Goal: Transaction & Acquisition: Book appointment/travel/reservation

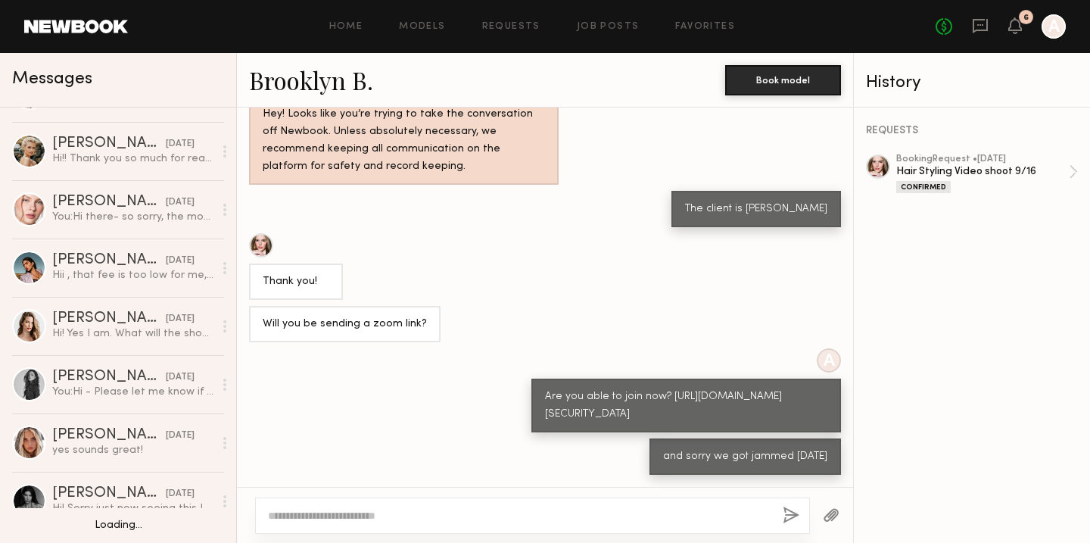
scroll to position [104, 0]
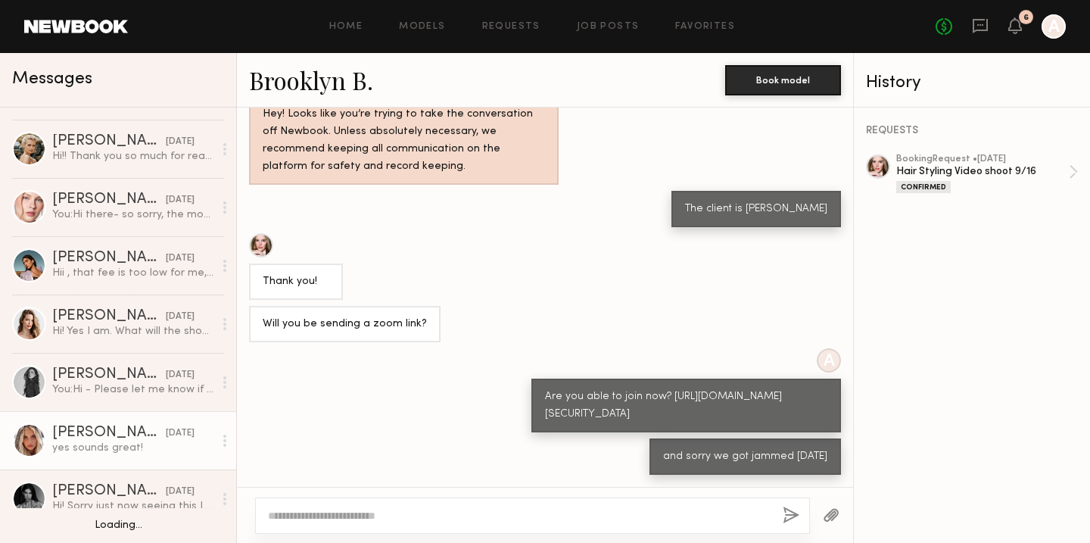
click at [126, 457] on link "[PERSON_NAME] [DATE] yes sounds great!" at bounding box center [118, 440] width 236 height 58
click at [73, 443] on div "yes sounds great!" at bounding box center [132, 448] width 161 height 14
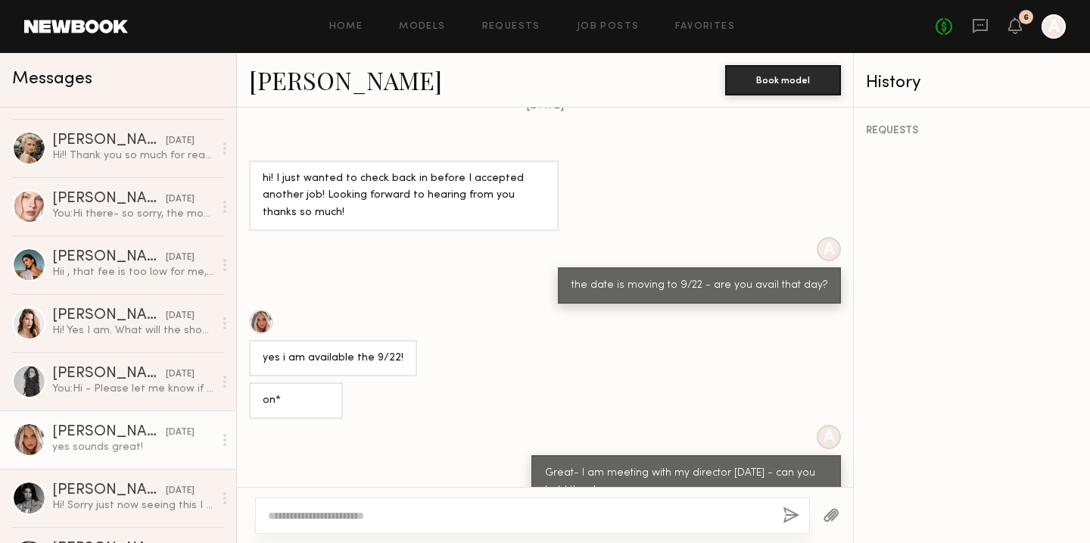
scroll to position [1254, 0]
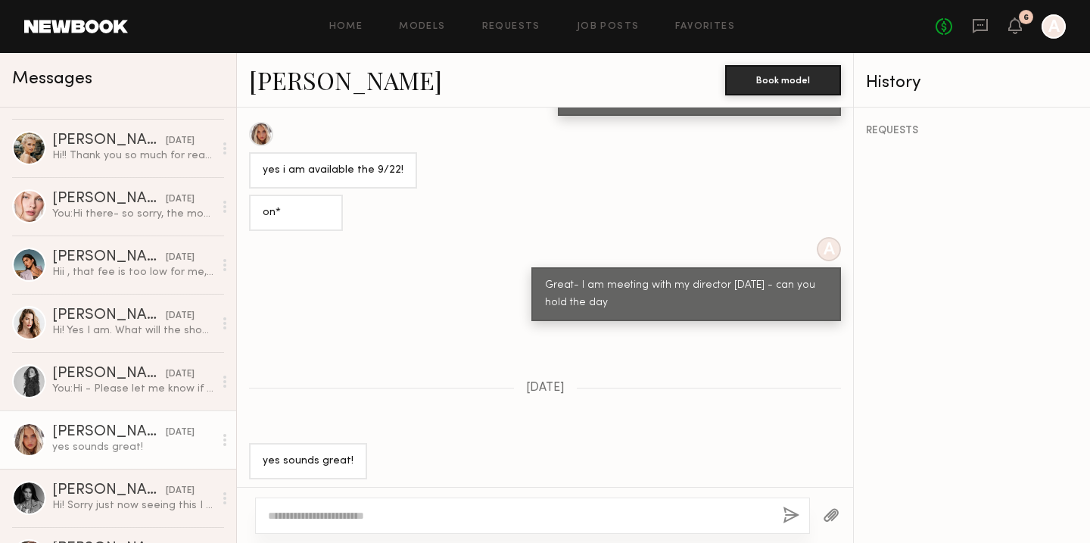
click at [326, 507] on div at bounding box center [532, 515] width 555 height 36
click at [310, 522] on textarea at bounding box center [519, 515] width 503 height 15
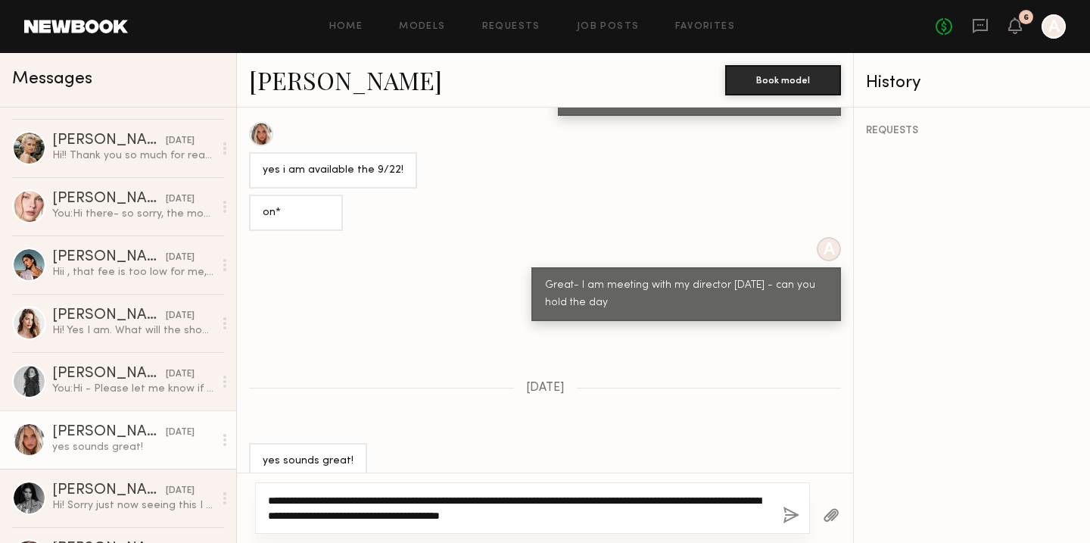
drag, startPoint x: 608, startPoint y: 514, endPoint x: 256, endPoint y: 504, distance: 352.2
click at [256, 504] on div "**********" at bounding box center [532, 507] width 555 height 51
type textarea "**********"
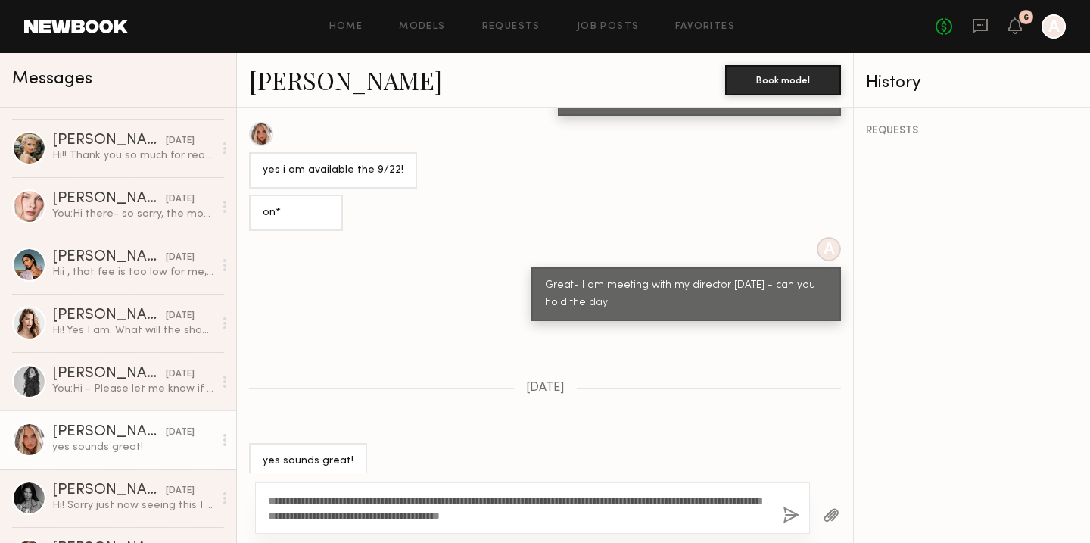
click at [788, 515] on button "button" at bounding box center [791, 516] width 17 height 19
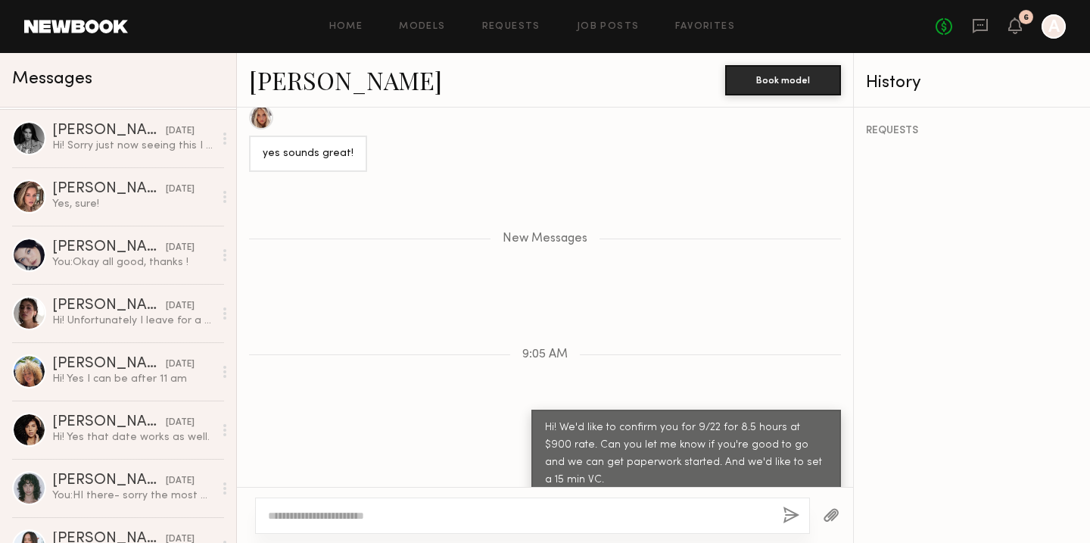
scroll to position [468, 0]
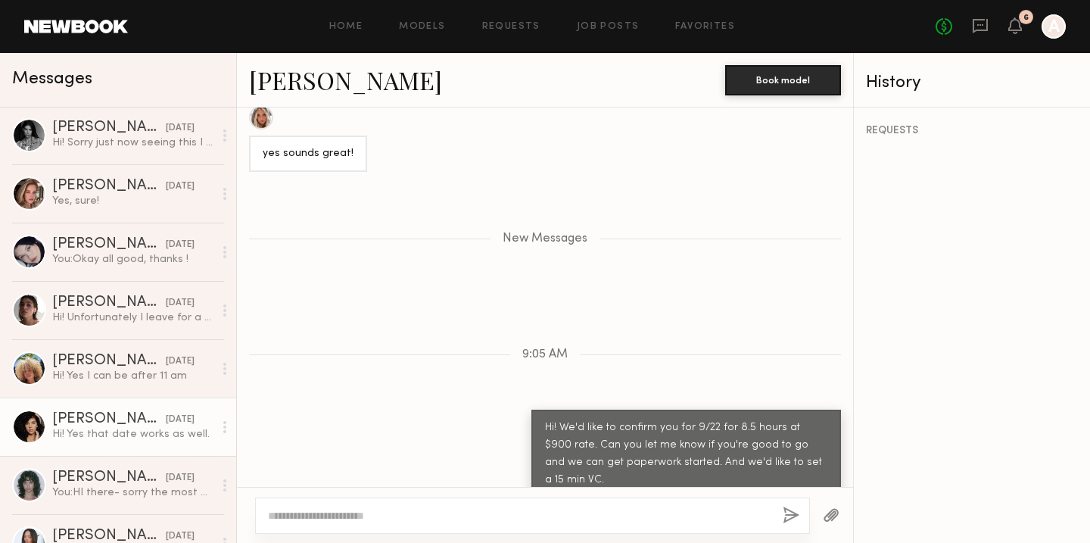
click at [98, 441] on link "[PERSON_NAME] [DATE] Hi! Yes that date works as well." at bounding box center [118, 427] width 236 height 58
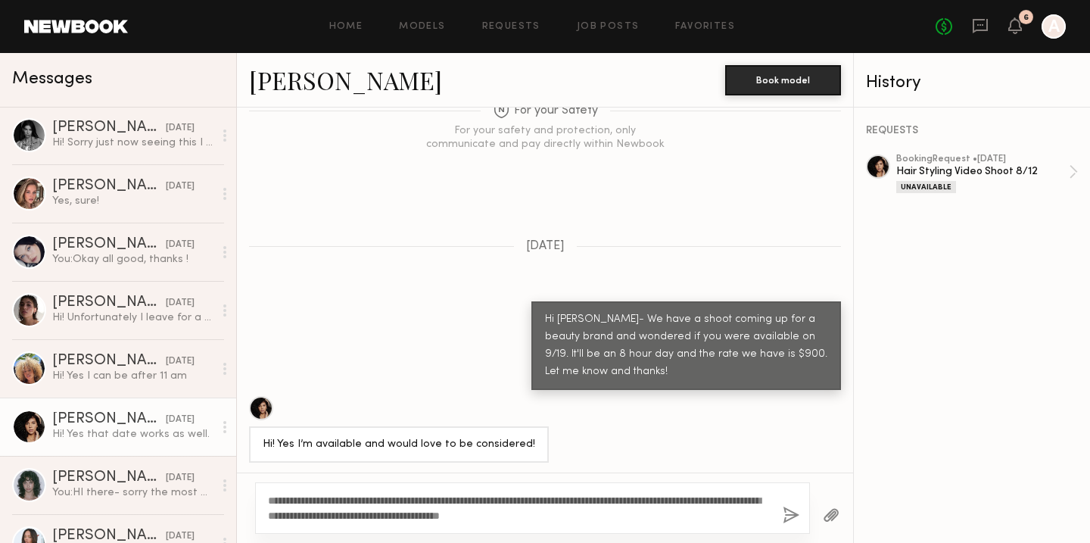
scroll to position [1060, 0]
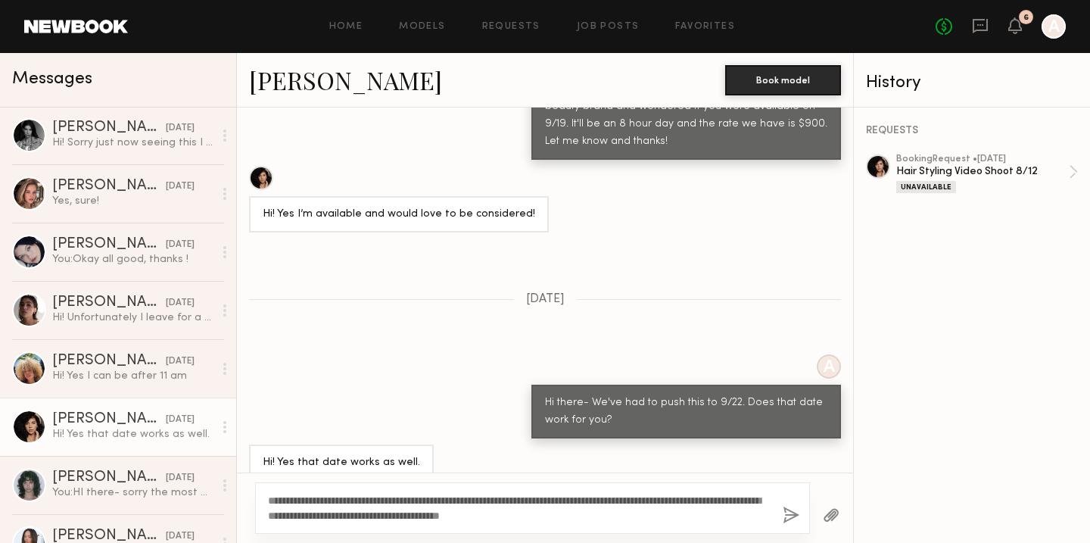
type textarea "**********"
click at [790, 522] on button "button" at bounding box center [791, 516] width 17 height 19
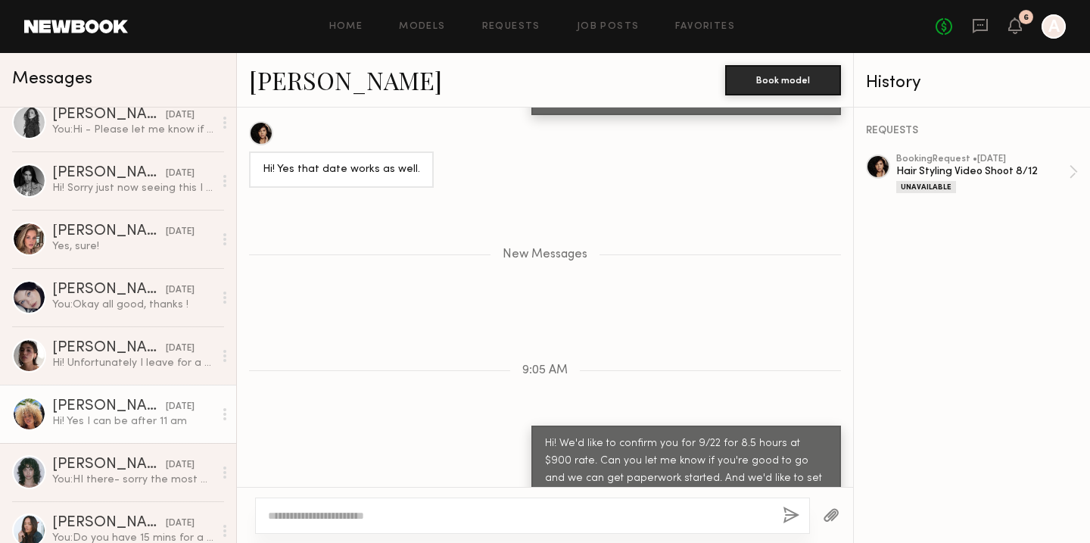
scroll to position [486, 0]
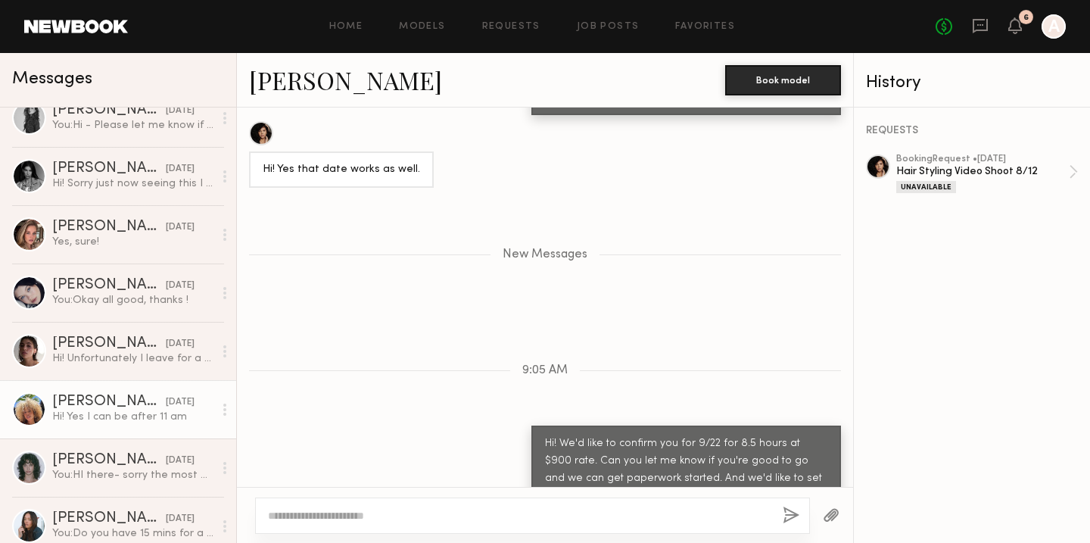
click at [111, 438] on div "[PERSON_NAME] 9:05 AM You: Hi! We'd like to confirm you for 9/22 for 8.5 hours …" at bounding box center [118, 325] width 236 height 435
click at [182, 403] on div "[DATE]" at bounding box center [180, 401] width 29 height 14
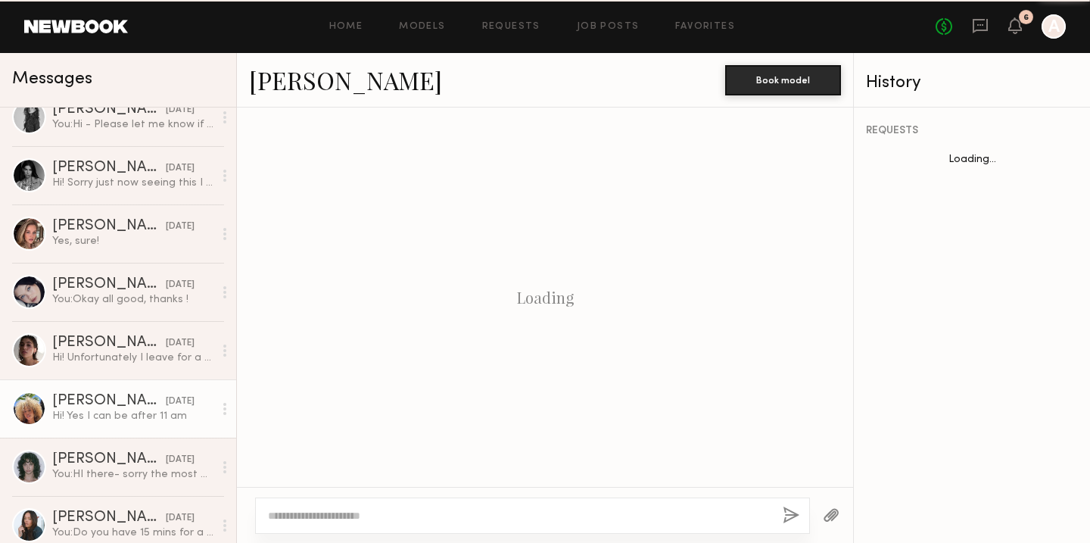
scroll to position [647, 0]
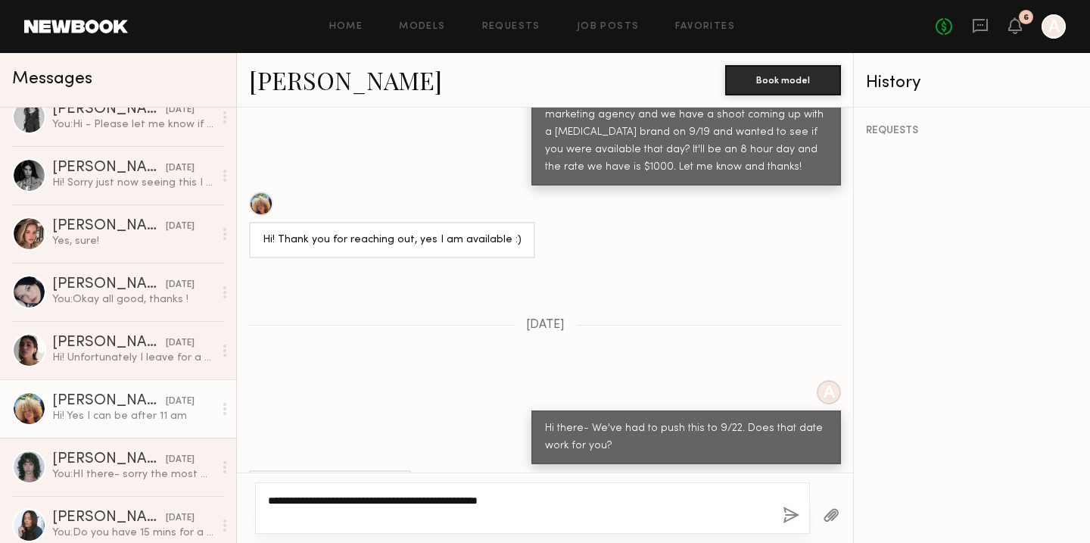
type textarea "**********"
click at [793, 511] on button "button" at bounding box center [791, 516] width 17 height 19
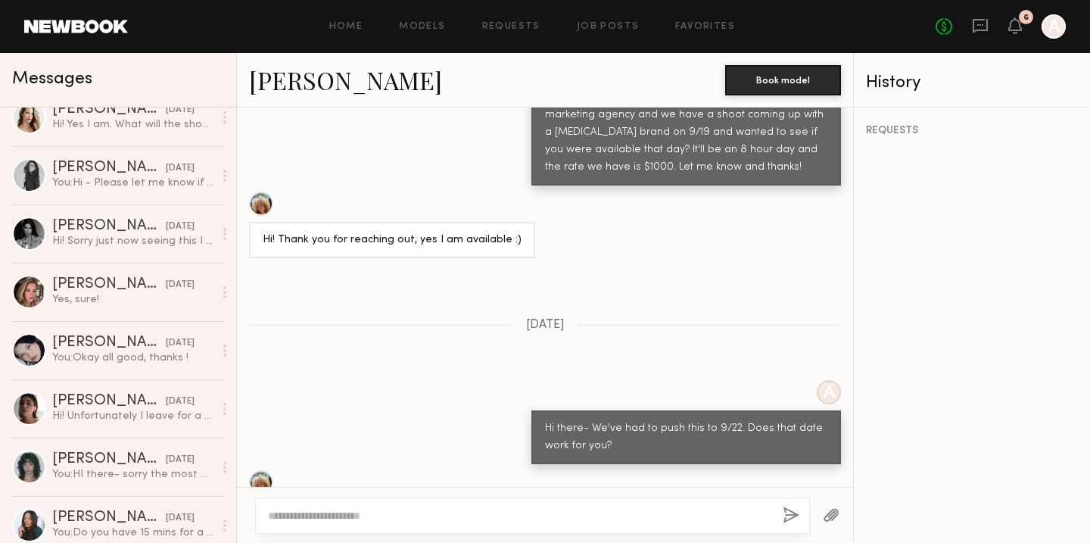
scroll to position [0, 0]
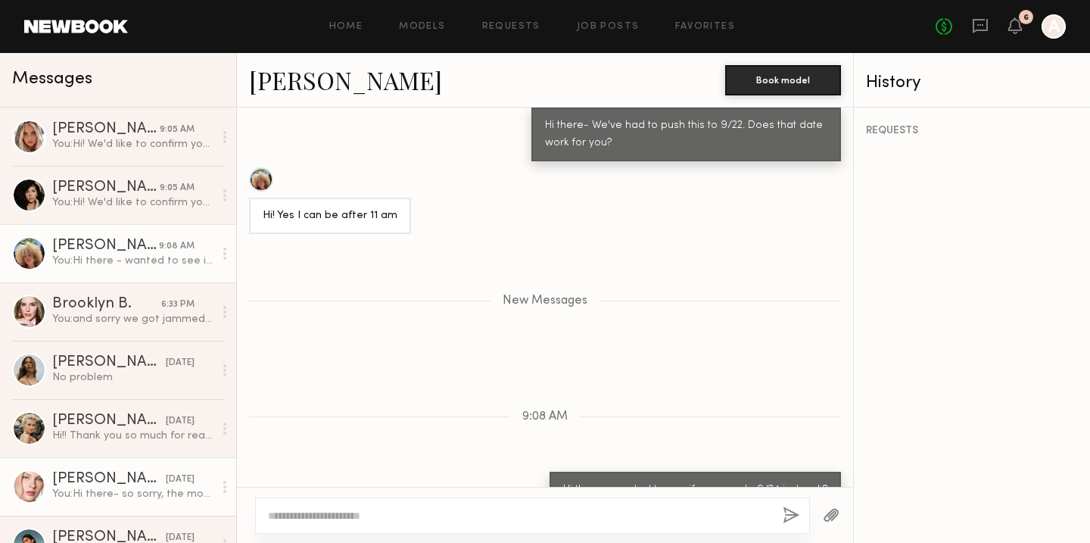
click at [133, 492] on div "You: Hi there- so sorry, the model we thought was bailing on us just got back t…" at bounding box center [132, 494] width 161 height 14
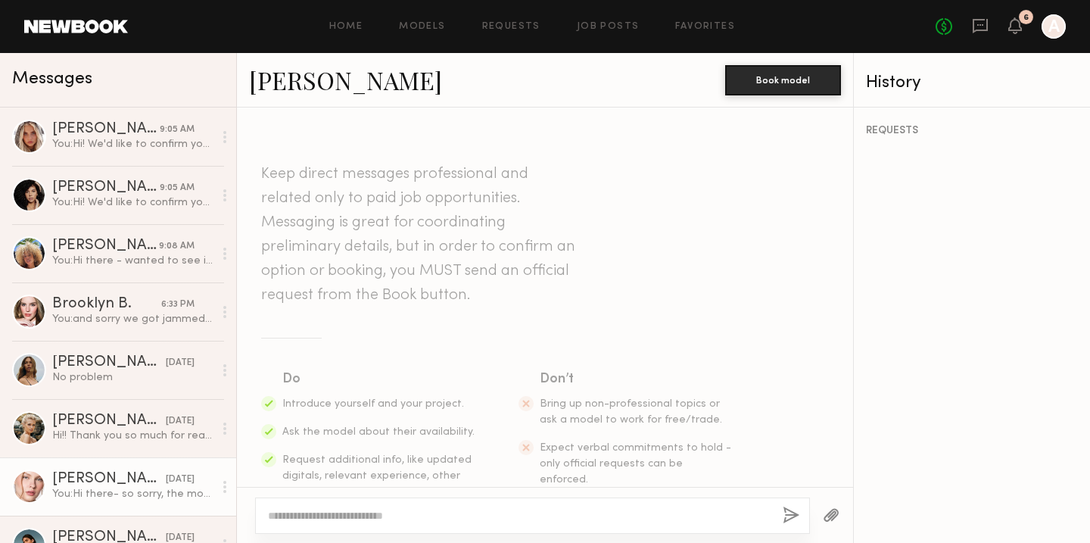
scroll to position [1175, 0]
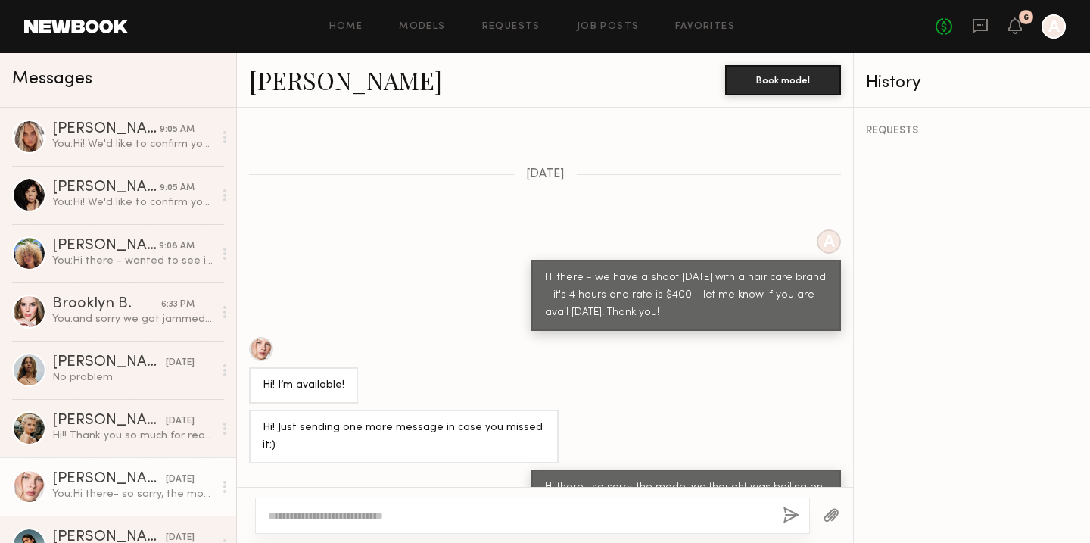
click at [344, 70] on link "[PERSON_NAME]" at bounding box center [345, 80] width 193 height 33
click at [357, 521] on textarea at bounding box center [519, 515] width 503 height 15
type textarea "**********"
click at [789, 513] on button "button" at bounding box center [791, 516] width 17 height 19
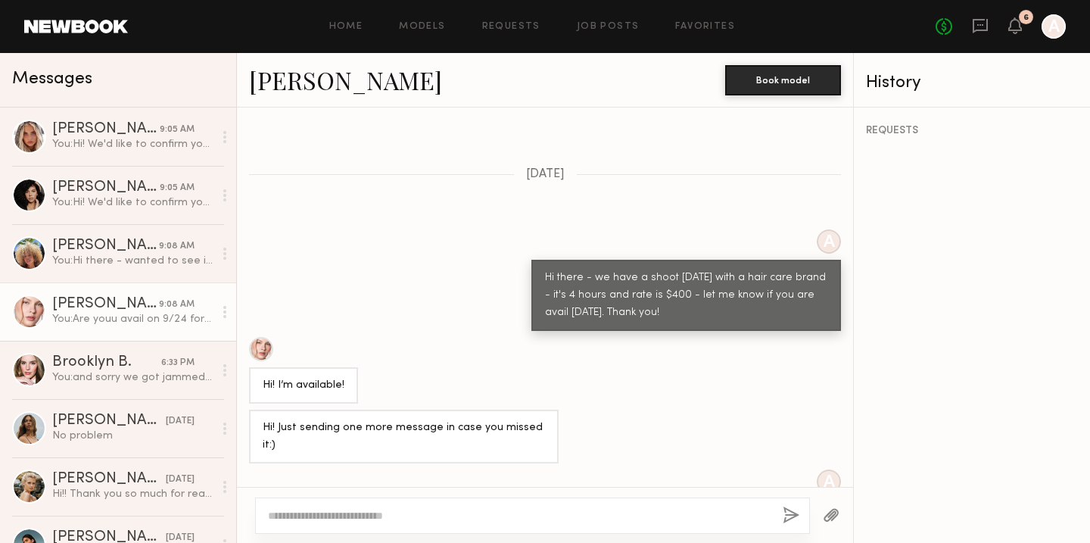
scroll to position [1478, 0]
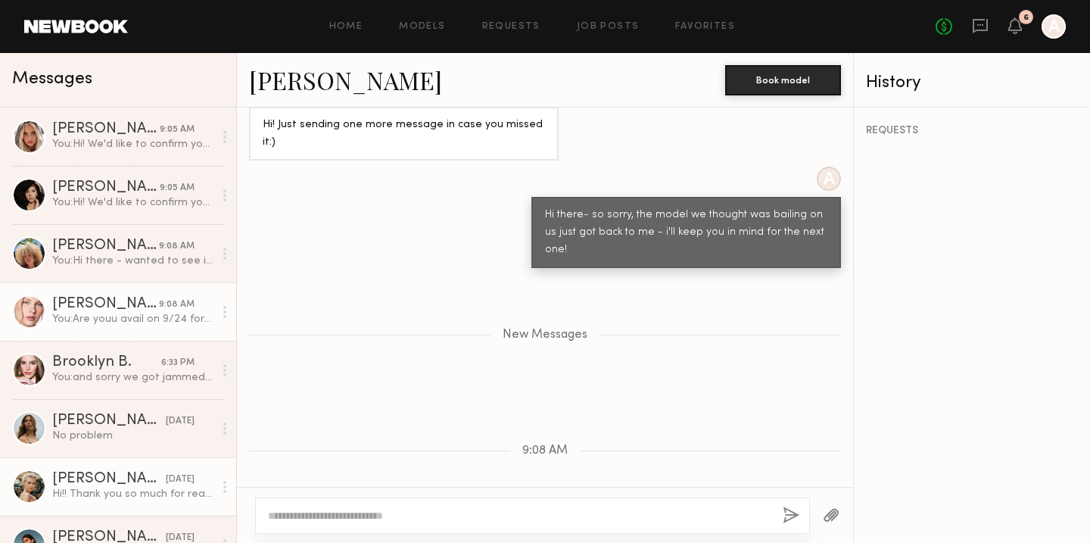
click at [101, 474] on div "[PERSON_NAME]" at bounding box center [109, 479] width 114 height 15
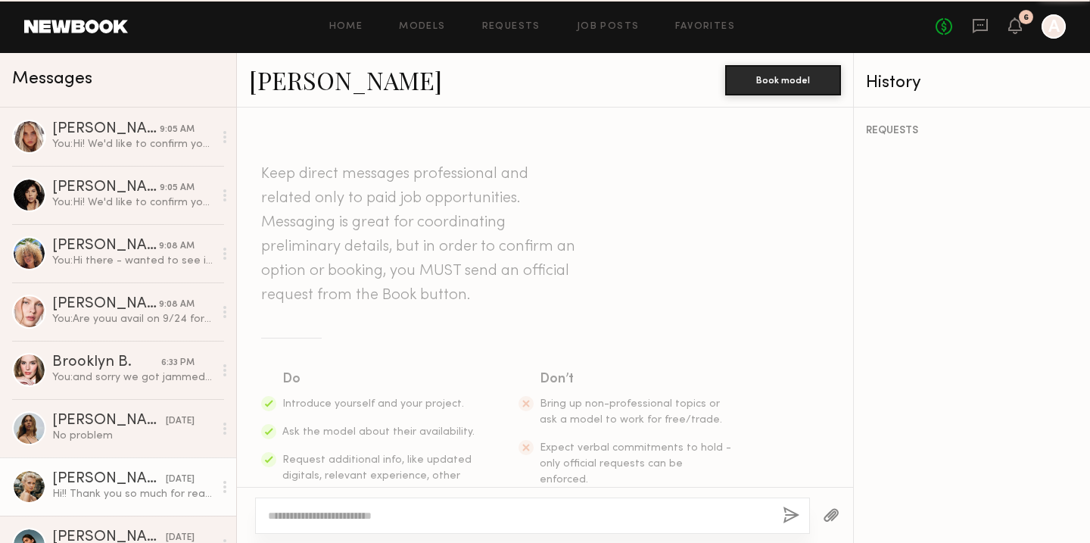
scroll to position [404, 0]
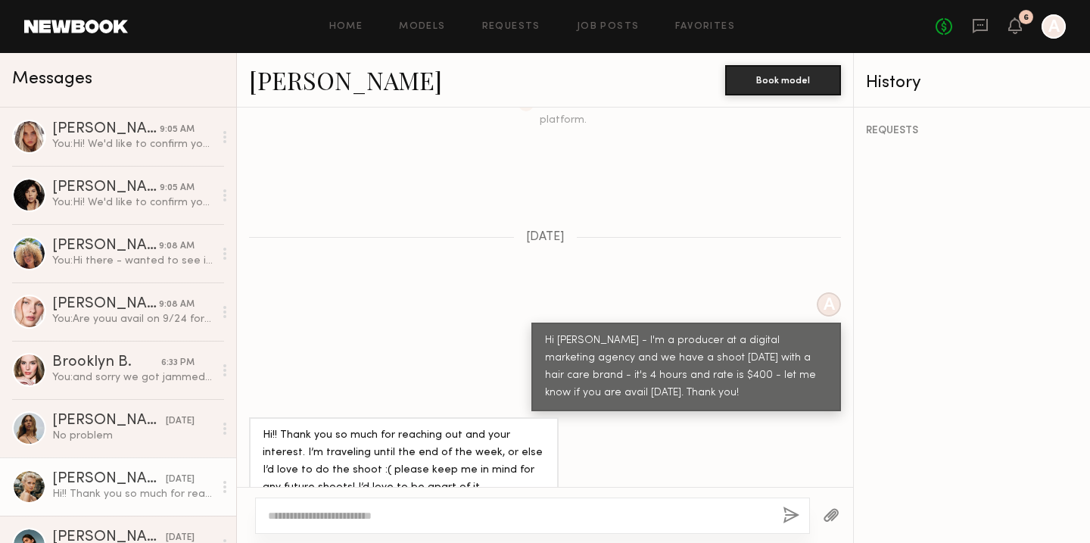
click at [295, 80] on link "[PERSON_NAME]" at bounding box center [345, 80] width 193 height 33
click at [338, 522] on textarea at bounding box center [519, 515] width 503 height 15
type textarea "**********"
click at [793, 513] on button "button" at bounding box center [791, 516] width 17 height 19
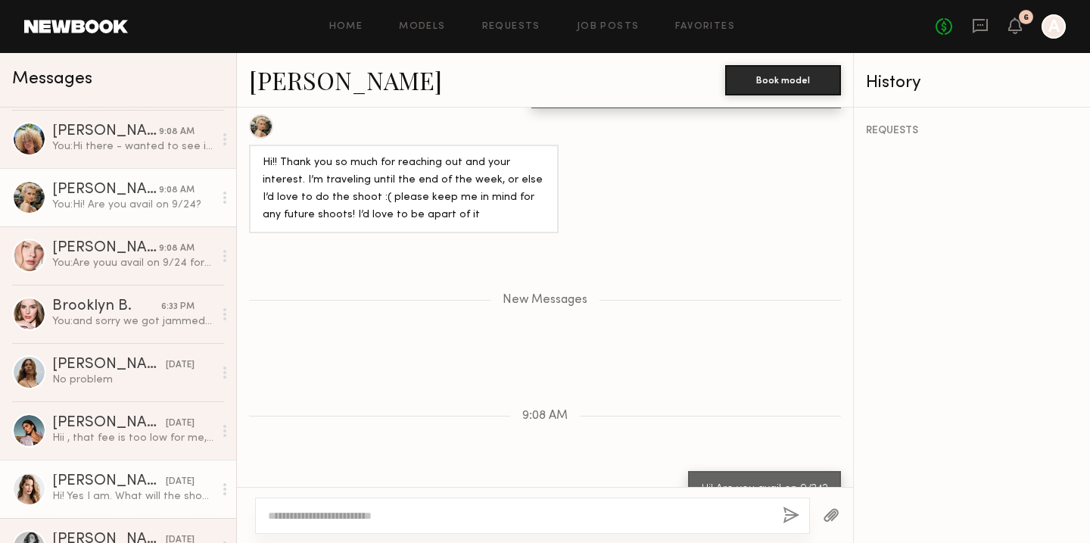
scroll to position [145, 0]
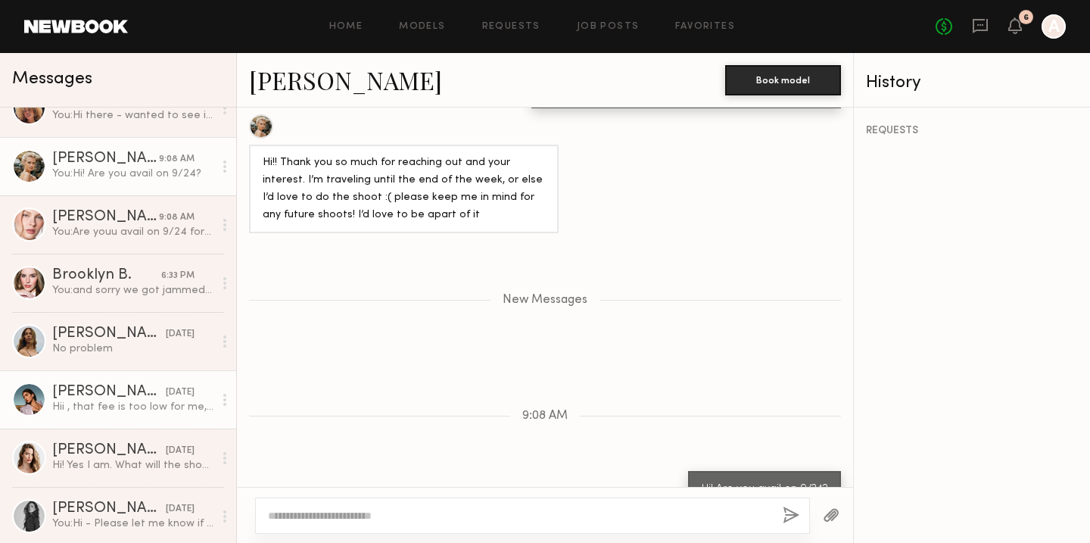
click at [118, 392] on div "[PERSON_NAME]" at bounding box center [109, 392] width 114 height 15
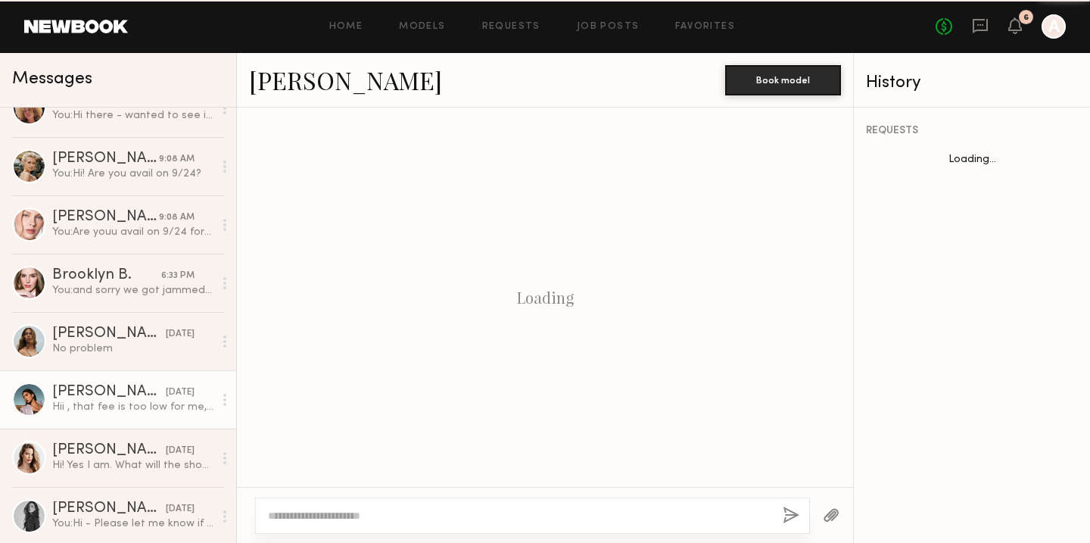
scroll to position [369, 0]
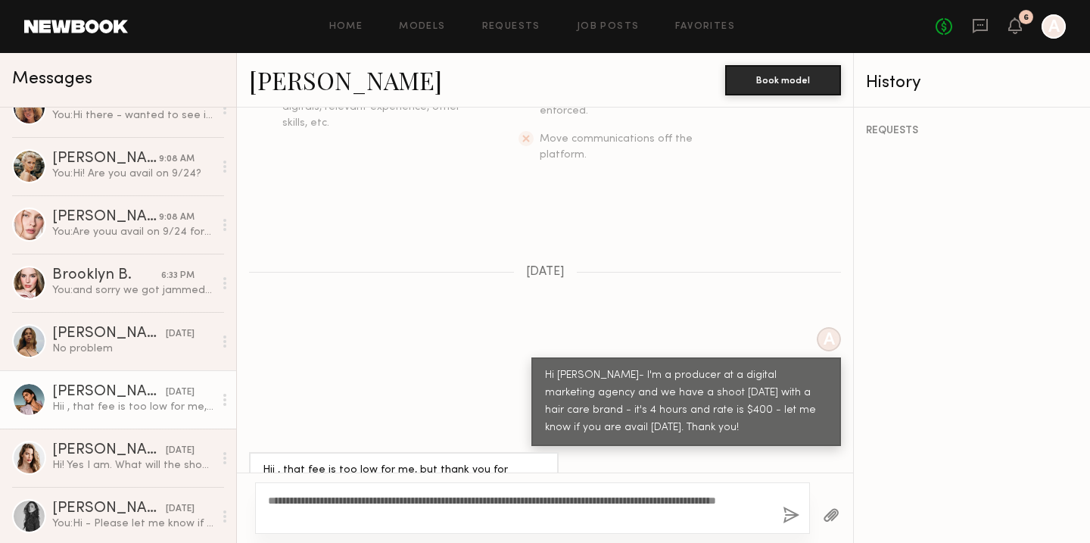
type textarea "**********"
click at [793, 515] on button "button" at bounding box center [791, 516] width 17 height 19
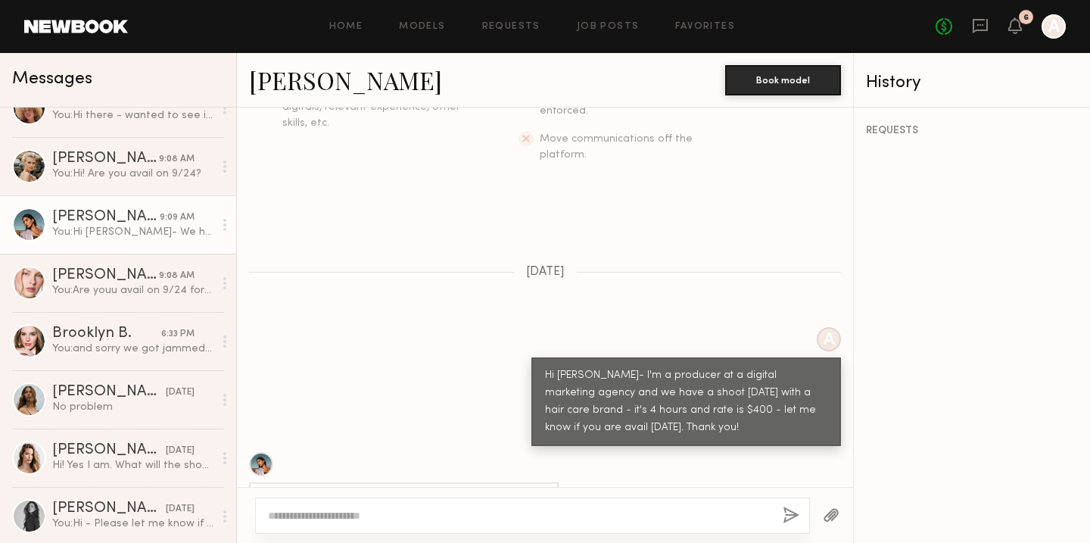
scroll to position [689, 0]
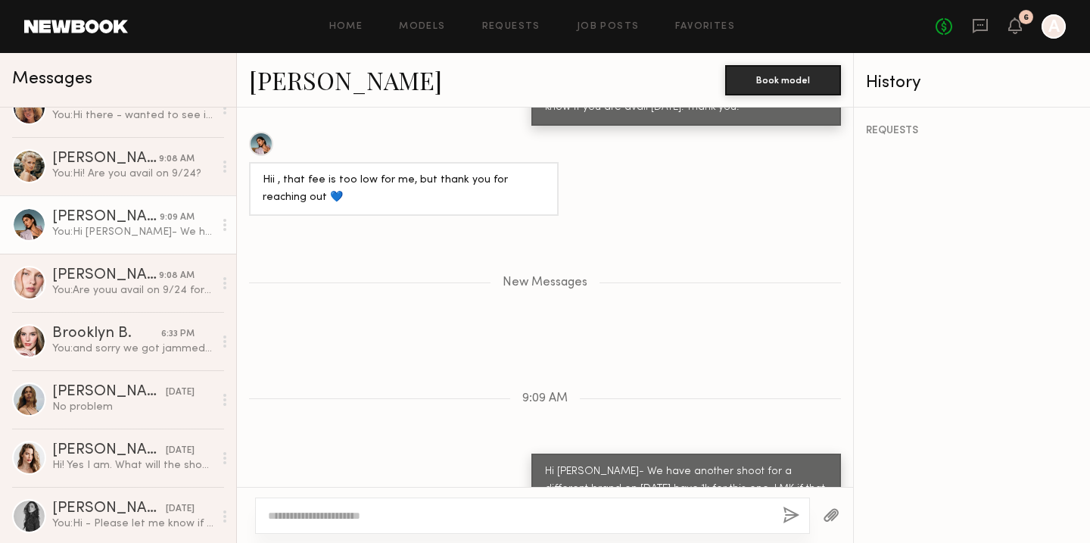
click at [304, 84] on link "[PERSON_NAME]" at bounding box center [345, 80] width 193 height 33
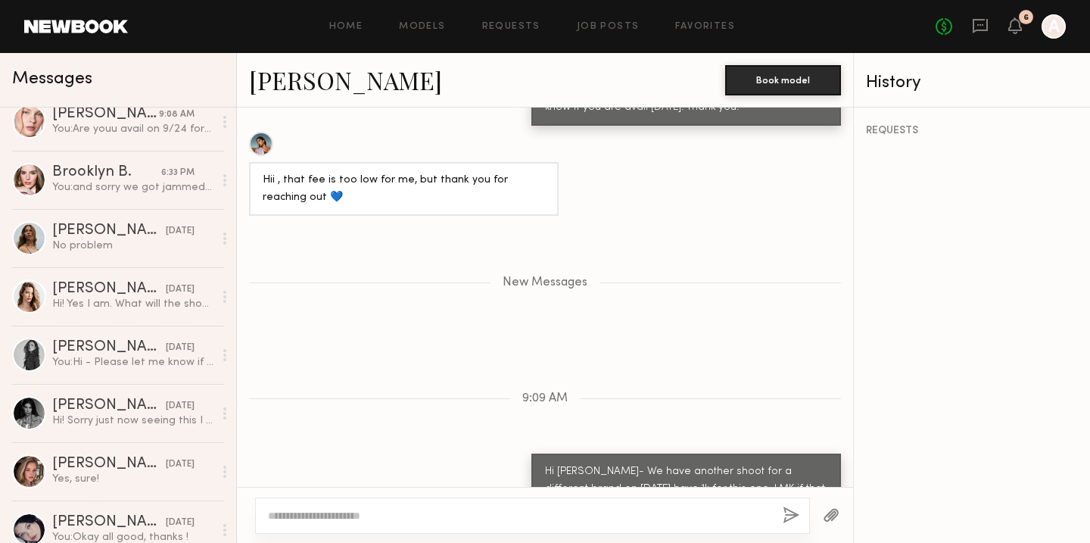
scroll to position [312, 0]
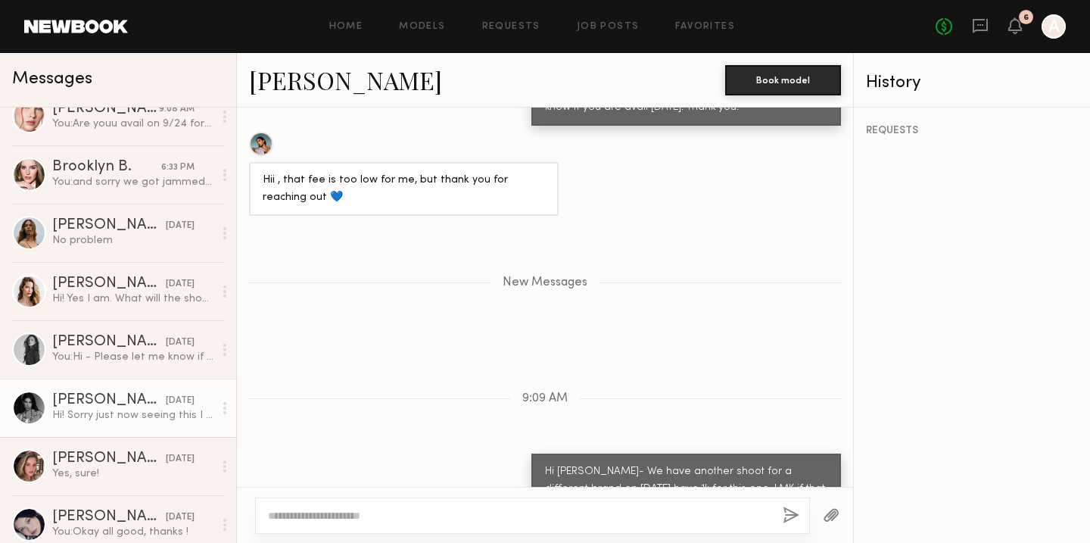
click at [115, 395] on div "[PERSON_NAME]" at bounding box center [109, 400] width 114 height 15
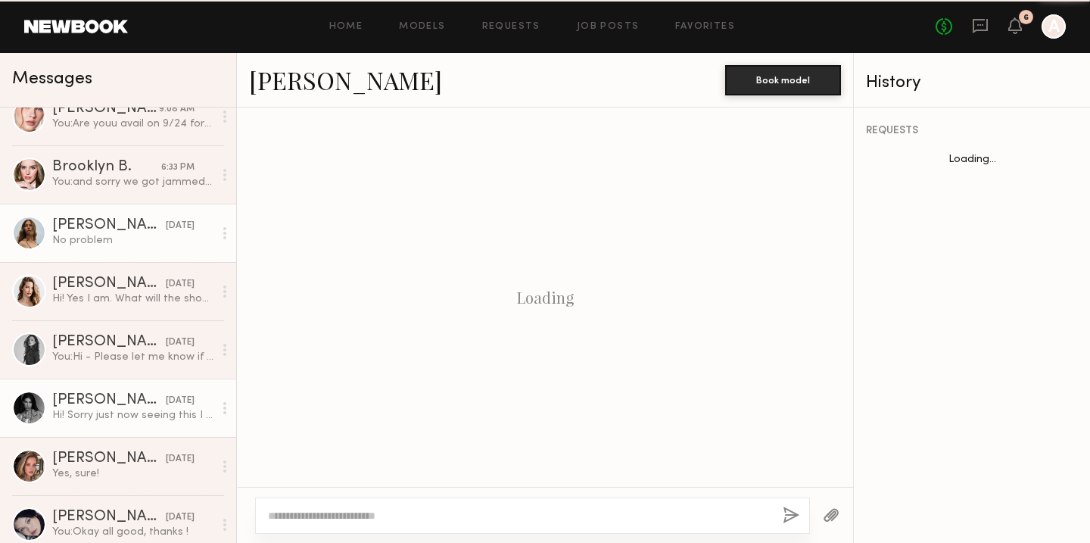
scroll to position [850, 0]
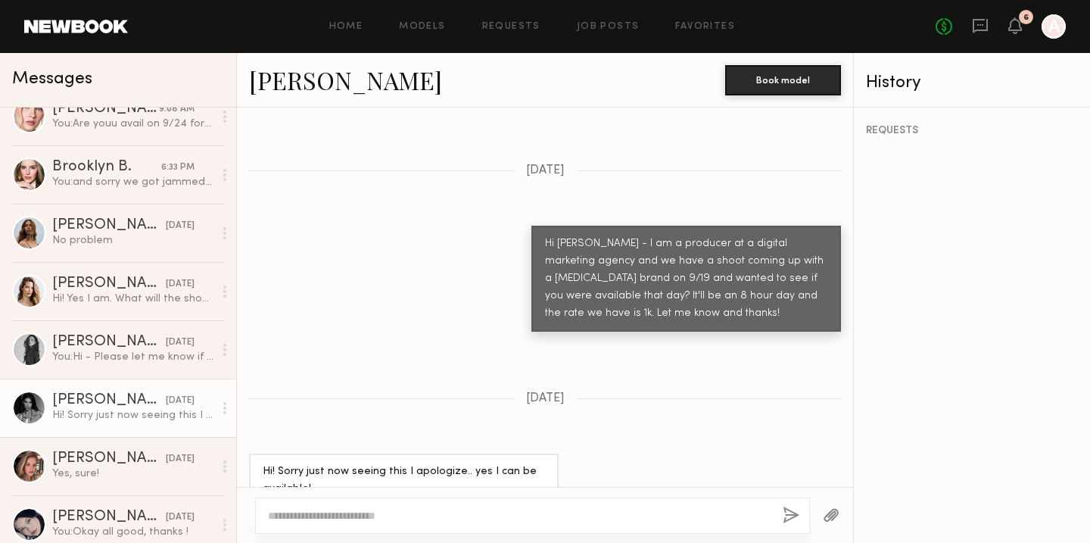
click at [348, 79] on link "[PERSON_NAME]" at bounding box center [345, 80] width 193 height 33
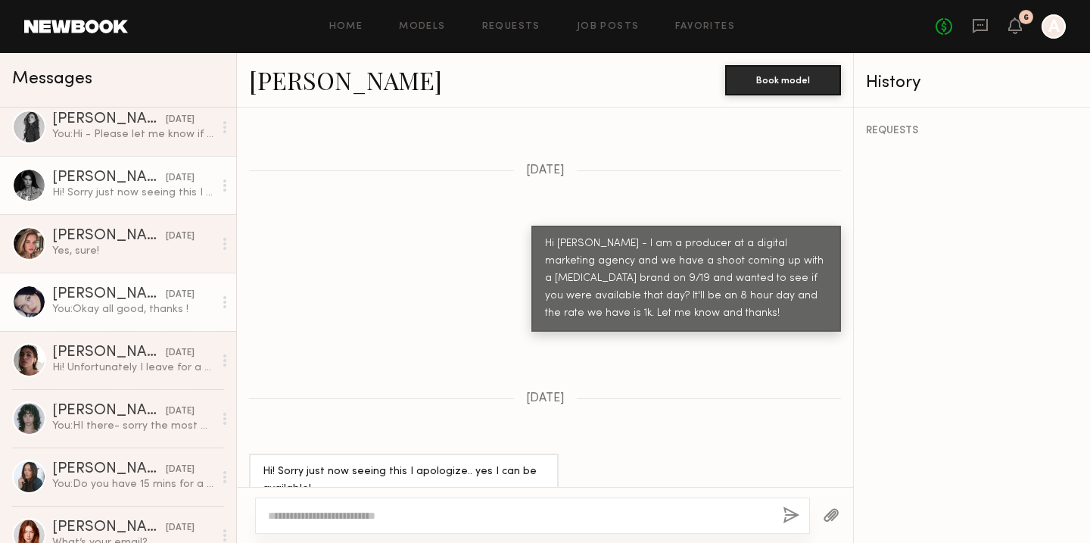
scroll to position [608, 0]
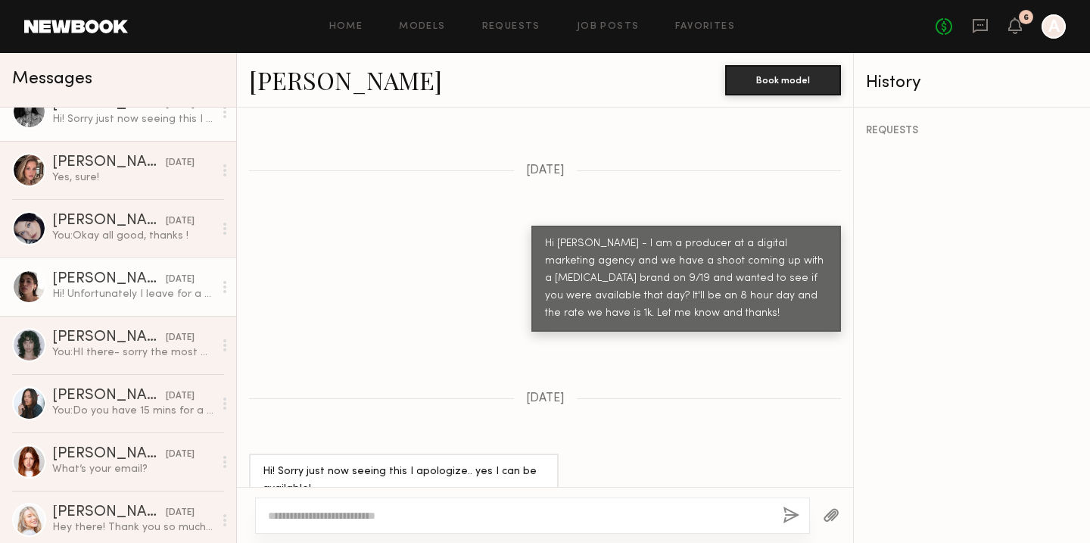
click at [126, 290] on div "Hi! Unfortunately I leave for a trip to [GEOGRAPHIC_DATA] that day!" at bounding box center [132, 294] width 161 height 14
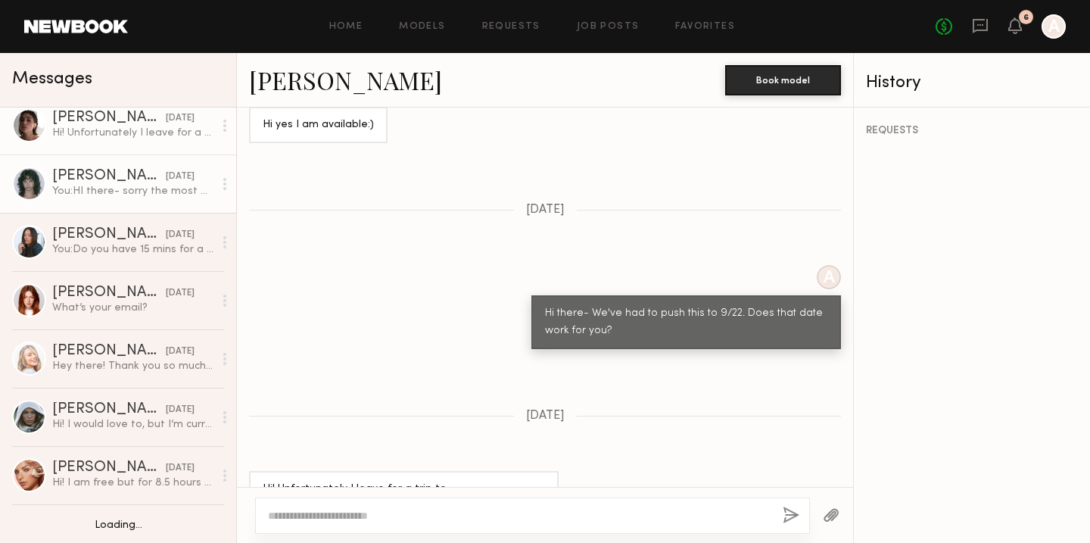
scroll to position [770, 0]
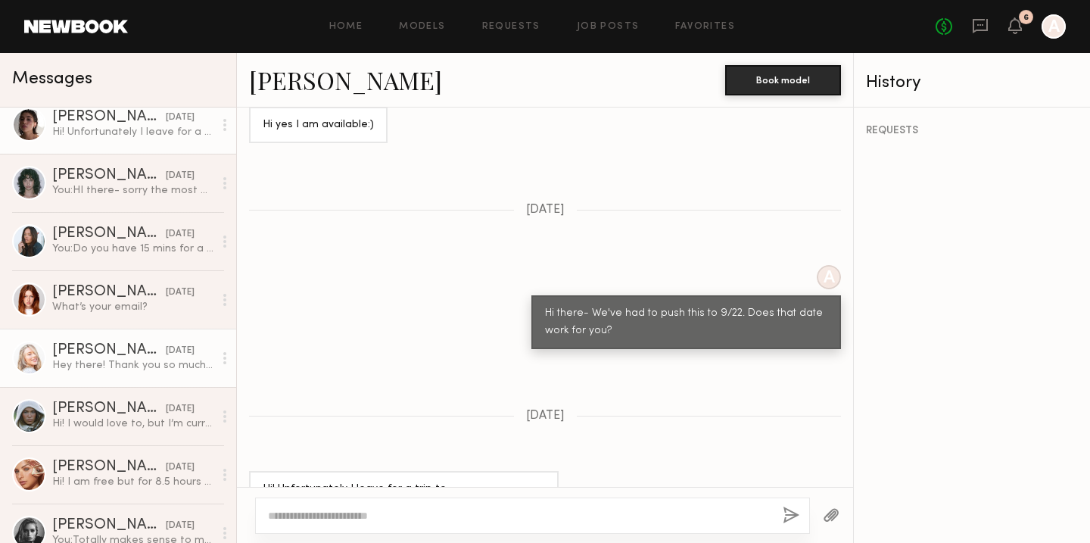
click at [139, 358] on div "Hey there! Thank you so much for reaching out however I just had a baby and am …" at bounding box center [132, 365] width 161 height 14
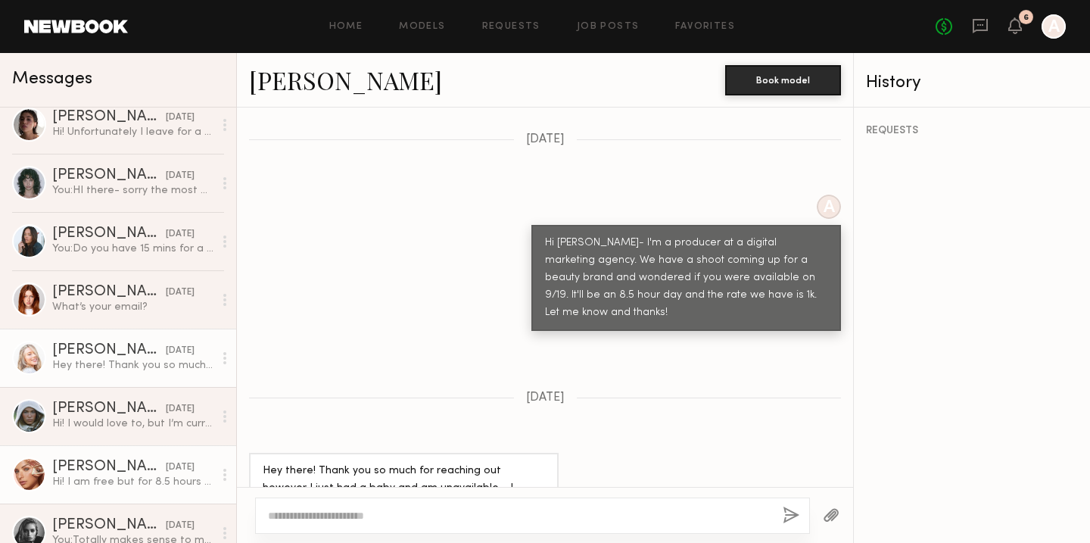
scroll to position [974, 0]
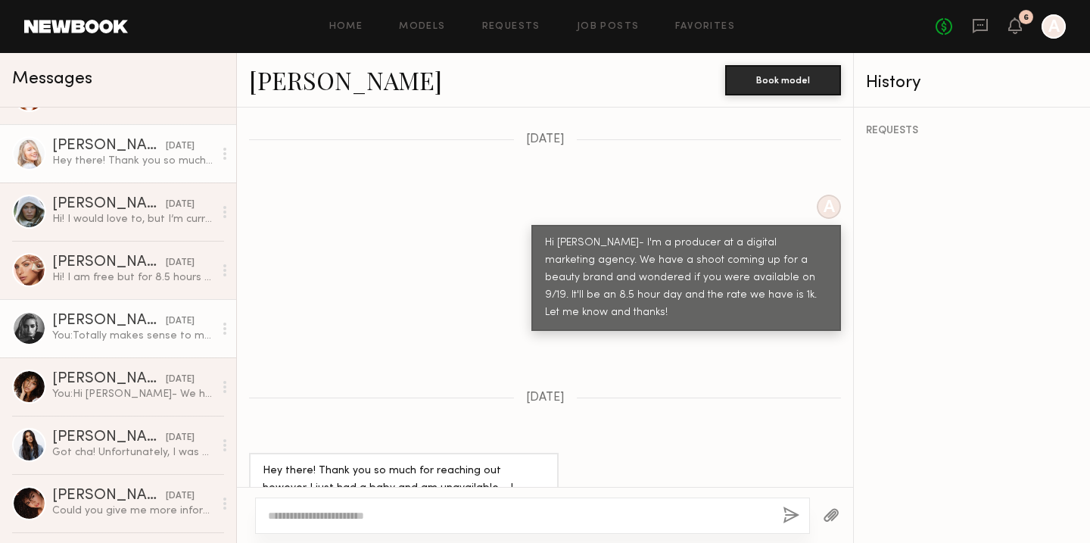
click at [90, 333] on div "You: Totally makes sense to me - thanks for the clarification :)" at bounding box center [132, 336] width 161 height 14
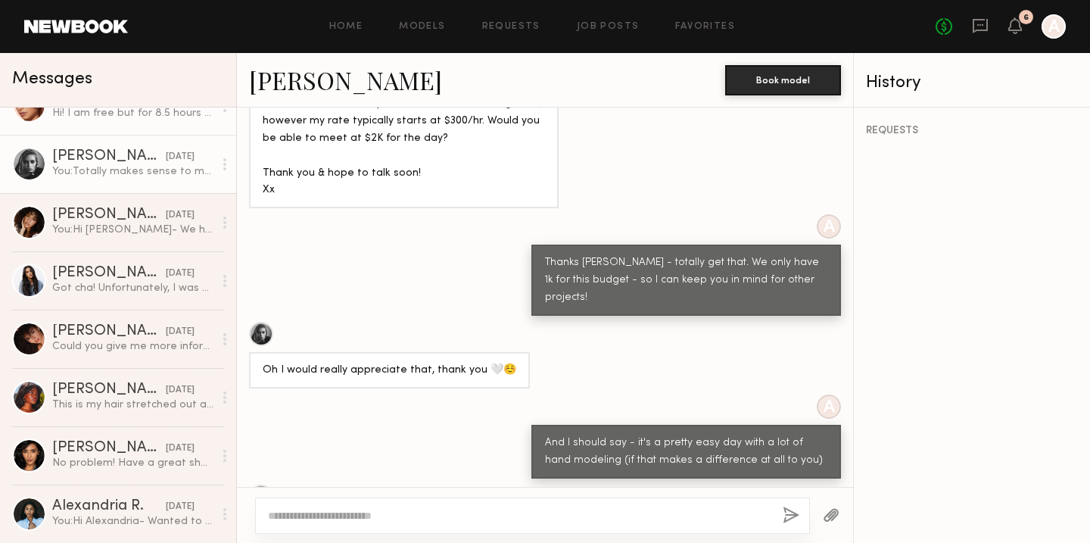
scroll to position [1134, 0]
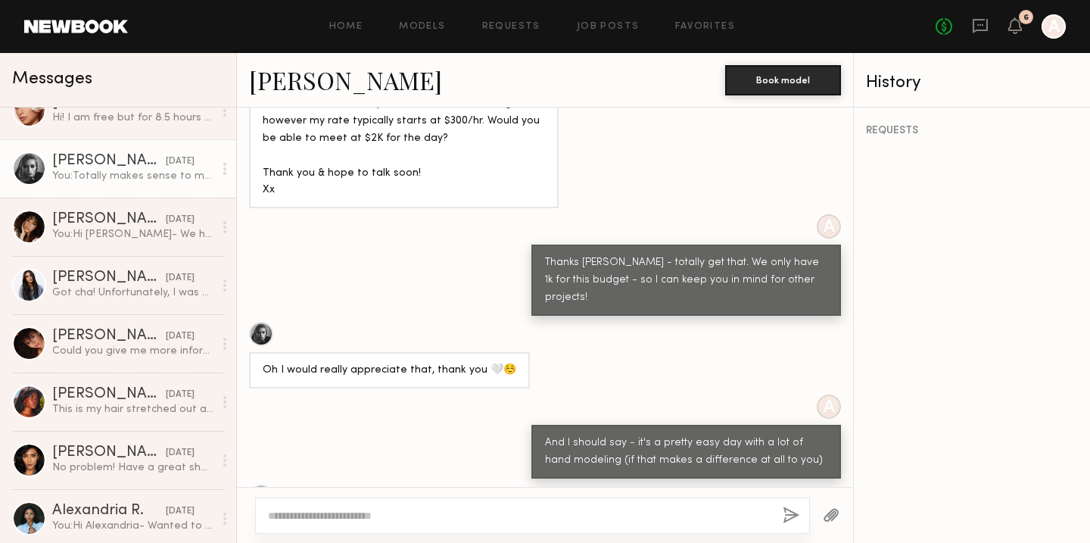
click at [102, 29] on link at bounding box center [76, 27] width 104 height 14
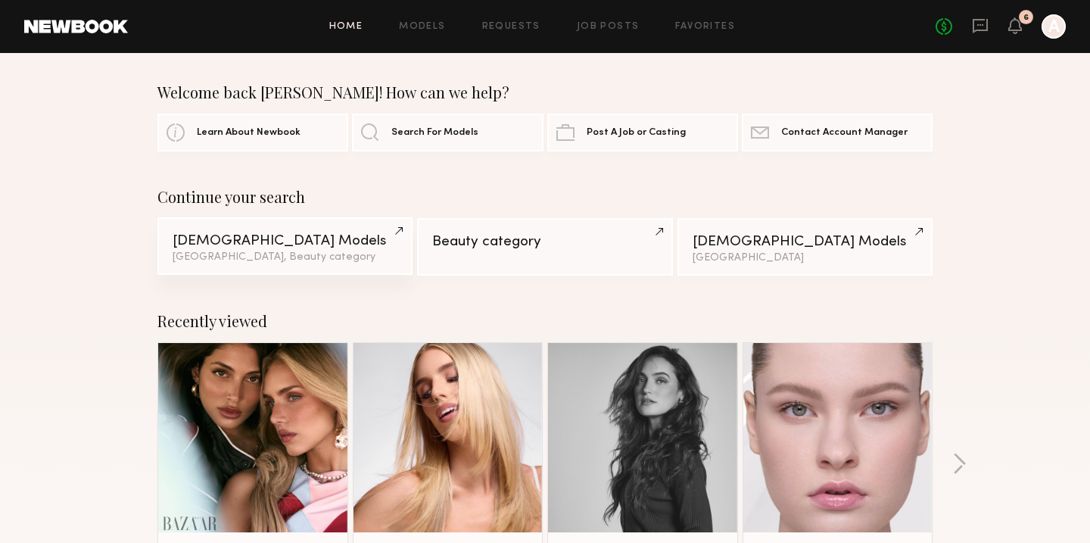
click at [218, 235] on div "[DEMOGRAPHIC_DATA] Models" at bounding box center [285, 241] width 225 height 14
click at [981, 27] on icon at bounding box center [980, 25] width 17 height 17
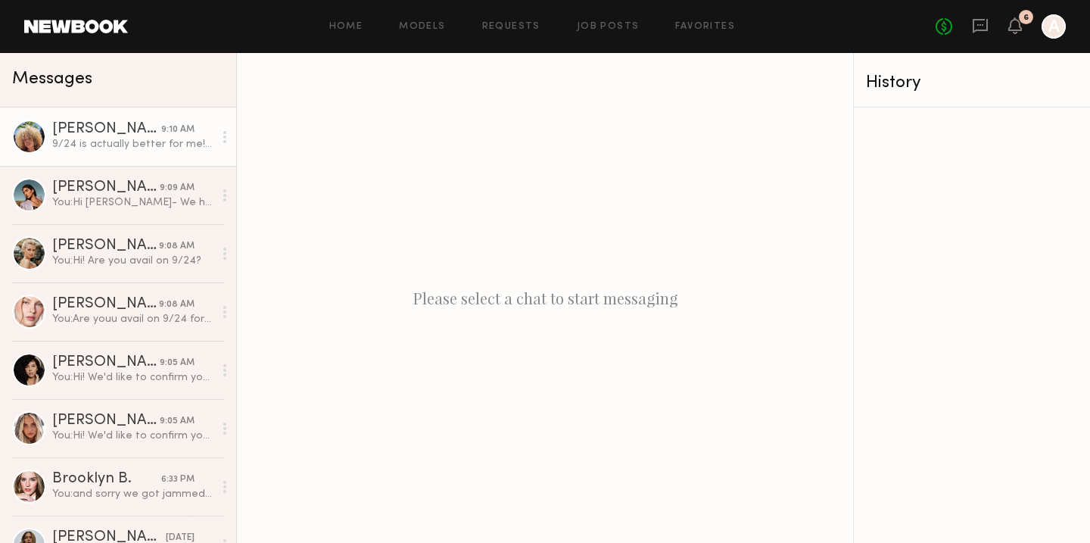
click at [130, 143] on div "9/24 is actually better for me! :) I’m free all day" at bounding box center [132, 144] width 161 height 14
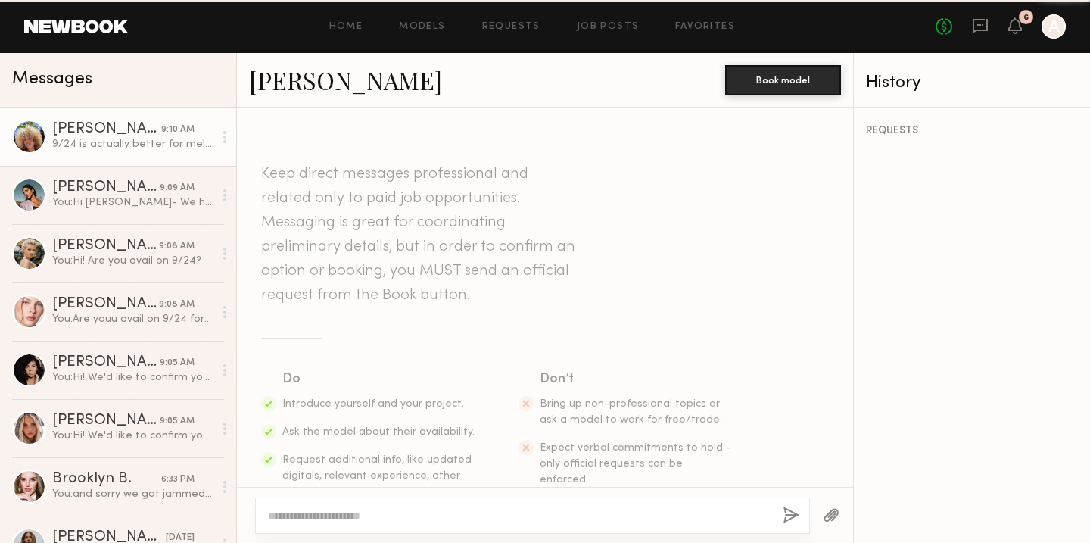
scroll to position [907, 0]
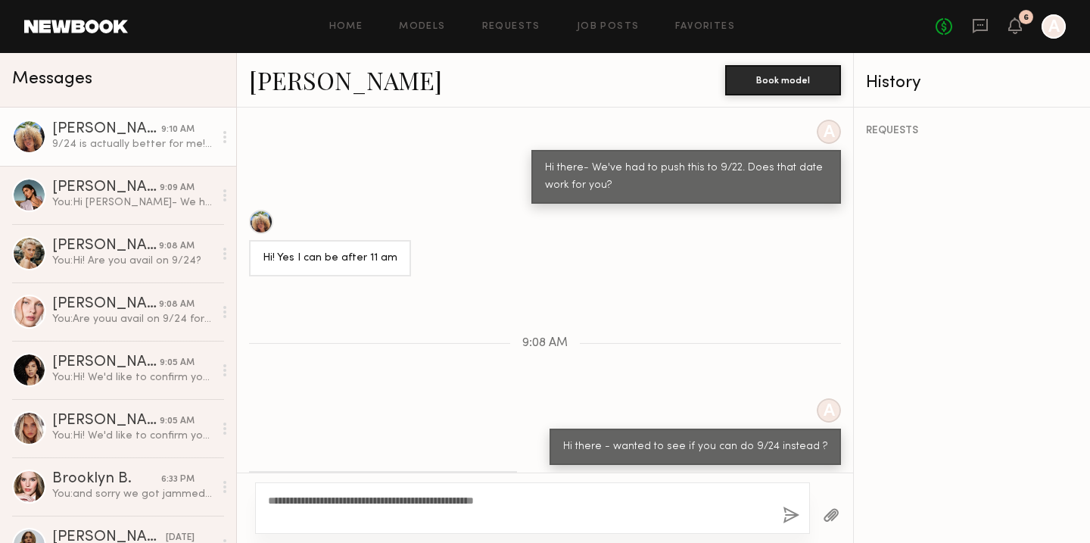
type textarea "**********"
click at [793, 516] on button "button" at bounding box center [791, 516] width 17 height 19
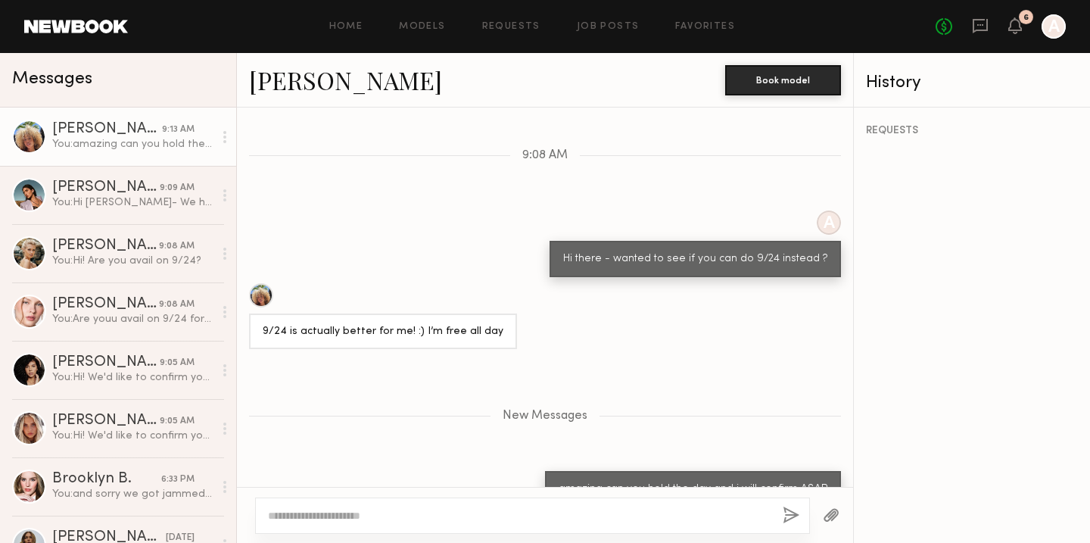
click at [100, 30] on link at bounding box center [76, 27] width 104 height 14
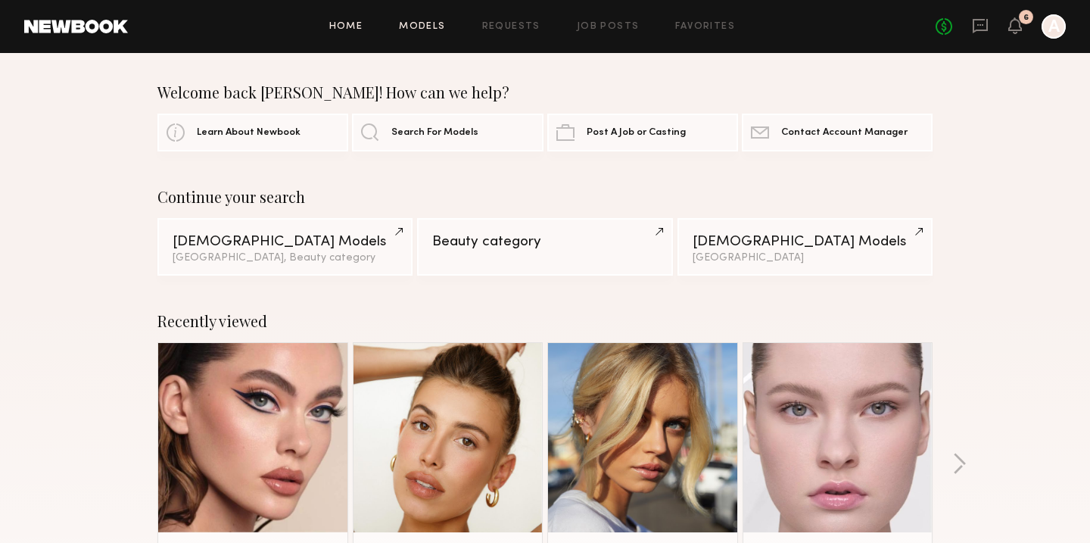
click at [414, 23] on link "Models" at bounding box center [422, 27] width 46 height 10
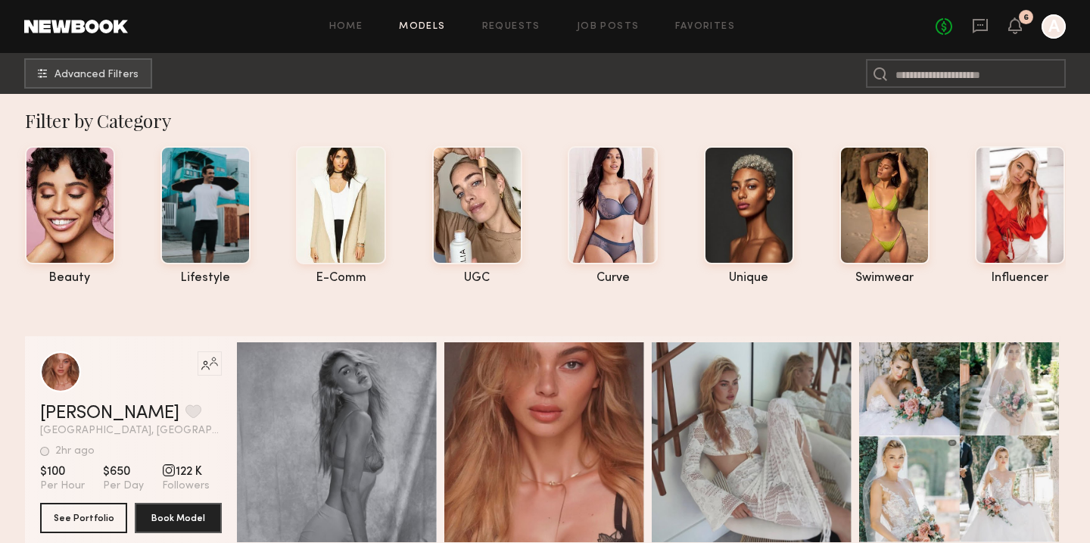
scroll to position [5, 0]
click at [104, 70] on span "Advanced Filters" at bounding box center [97, 74] width 84 height 11
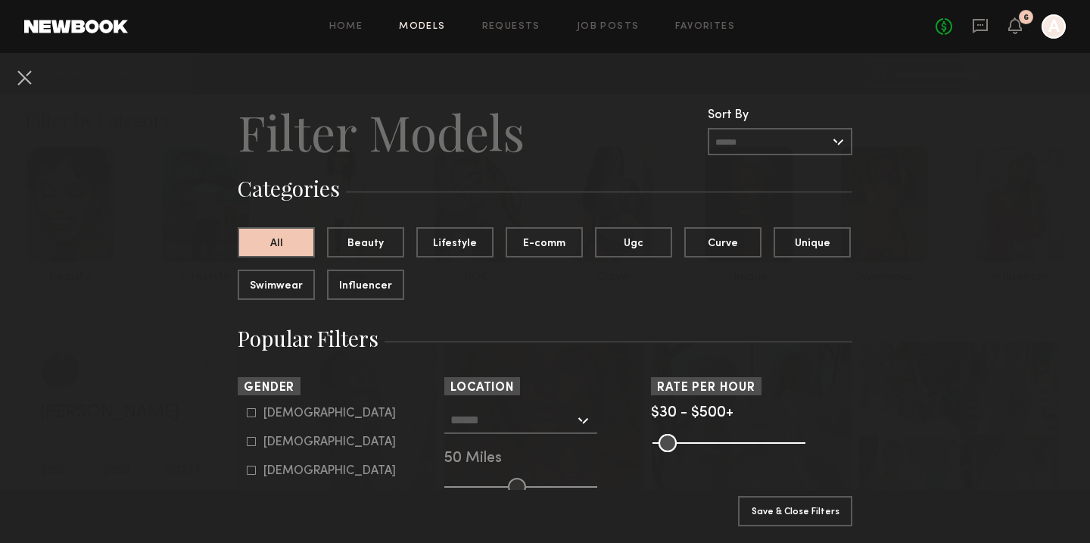
click at [480, 422] on input "text" at bounding box center [513, 420] width 124 height 26
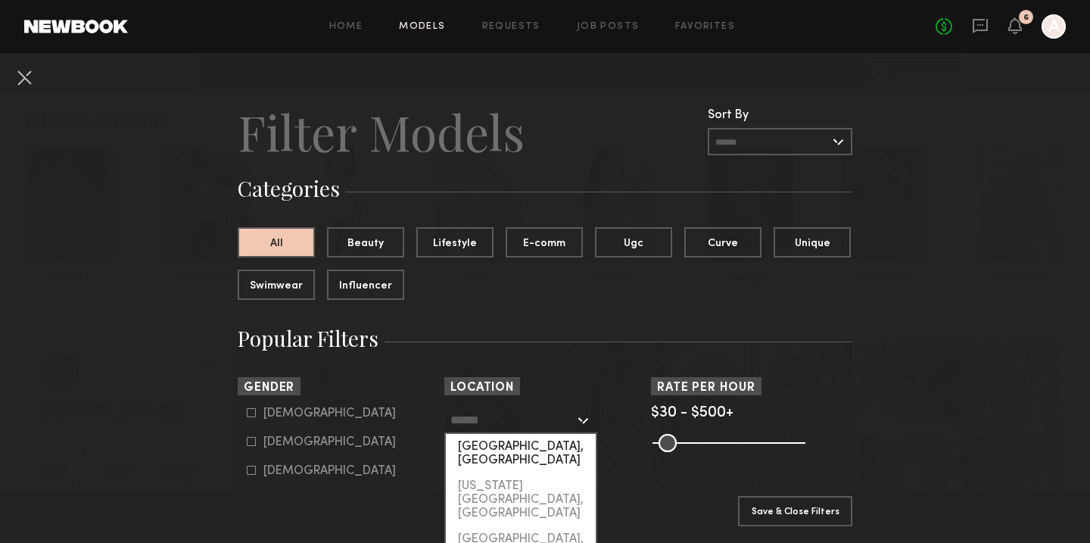
click at [475, 445] on div "[GEOGRAPHIC_DATA], [GEOGRAPHIC_DATA]" at bounding box center [521, 453] width 150 height 39
type input "**********"
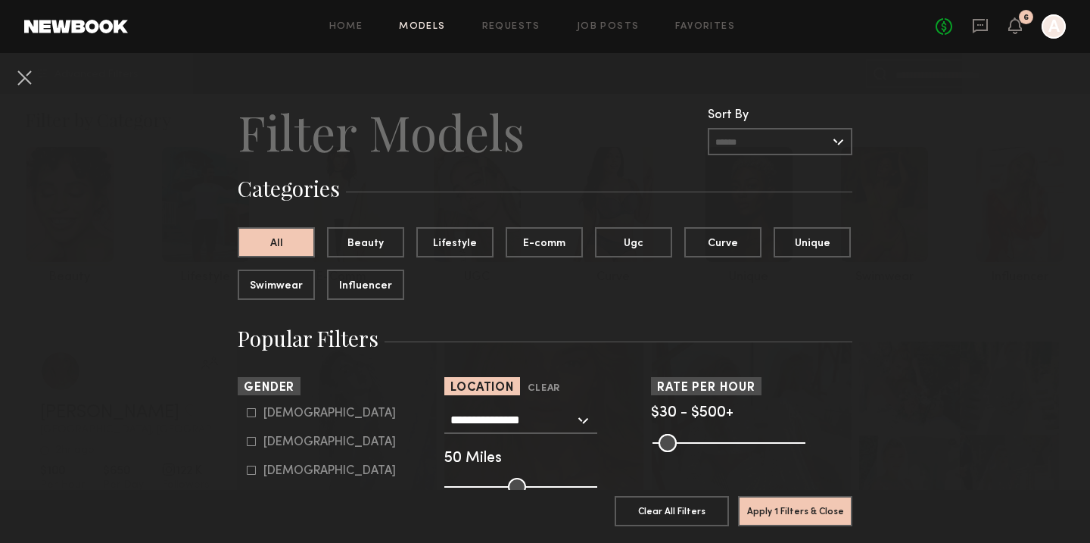
click at [254, 416] on icon at bounding box center [251, 412] width 9 height 9
click at [256, 440] on label "[DEMOGRAPHIC_DATA]" at bounding box center [321, 441] width 149 height 9
type input "*"
click at [248, 409] on icon at bounding box center [251, 412] width 9 height 9
type input "**"
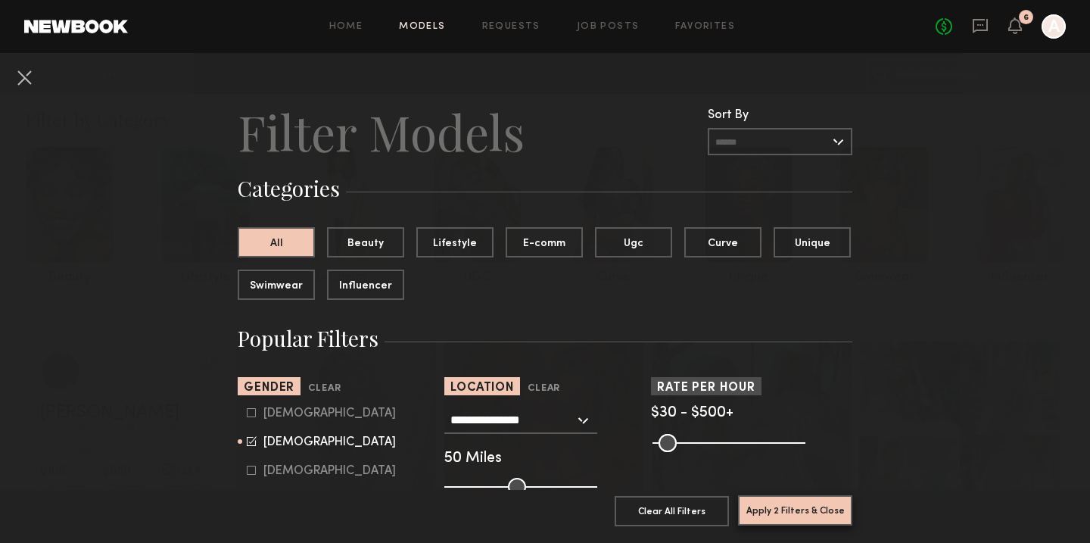
click at [806, 507] on button "Apply 2 Filters & Close" at bounding box center [795, 510] width 114 height 30
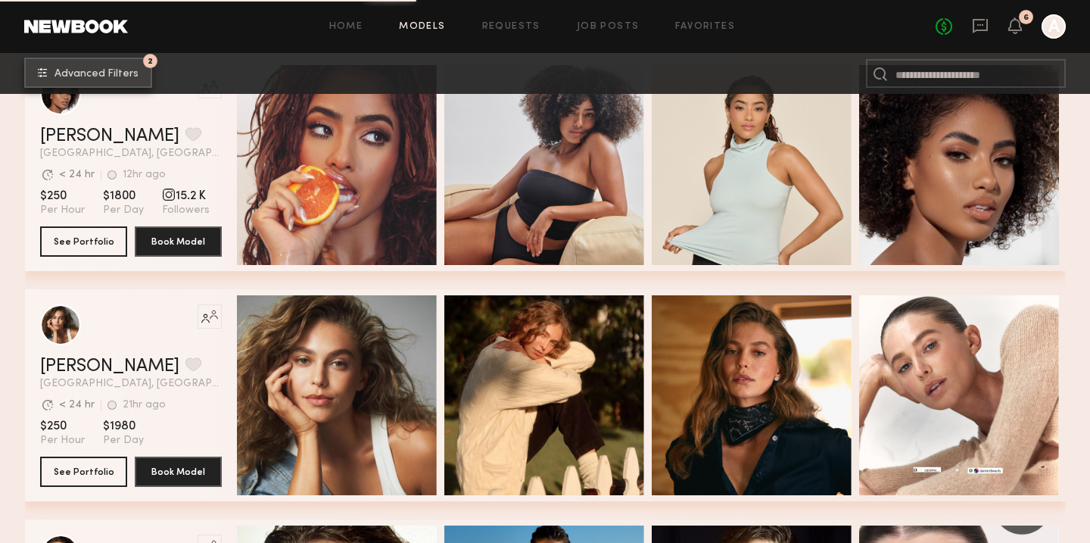
scroll to position [2334, 0]
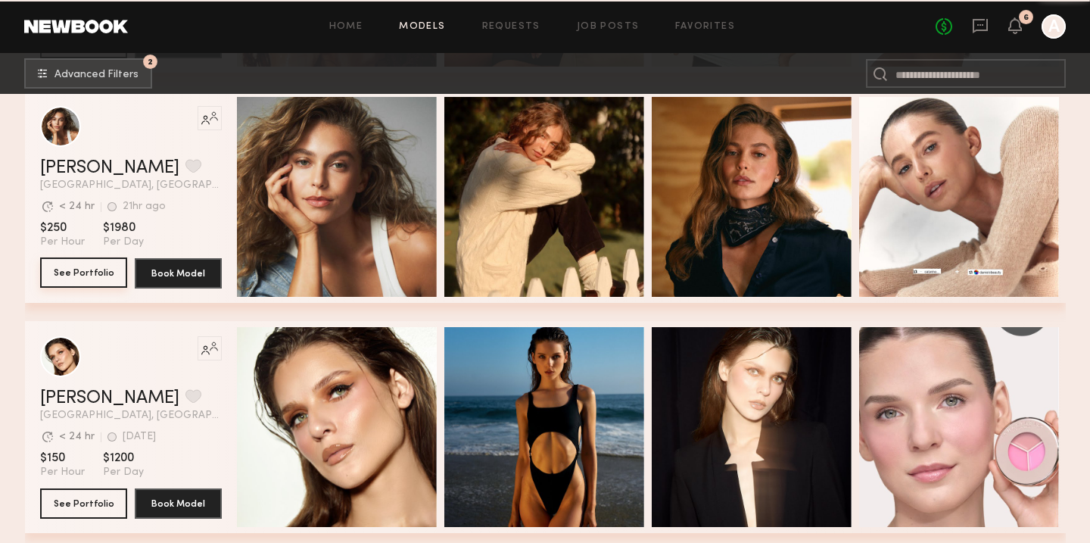
click at [77, 270] on button "See Portfolio" at bounding box center [83, 272] width 87 height 30
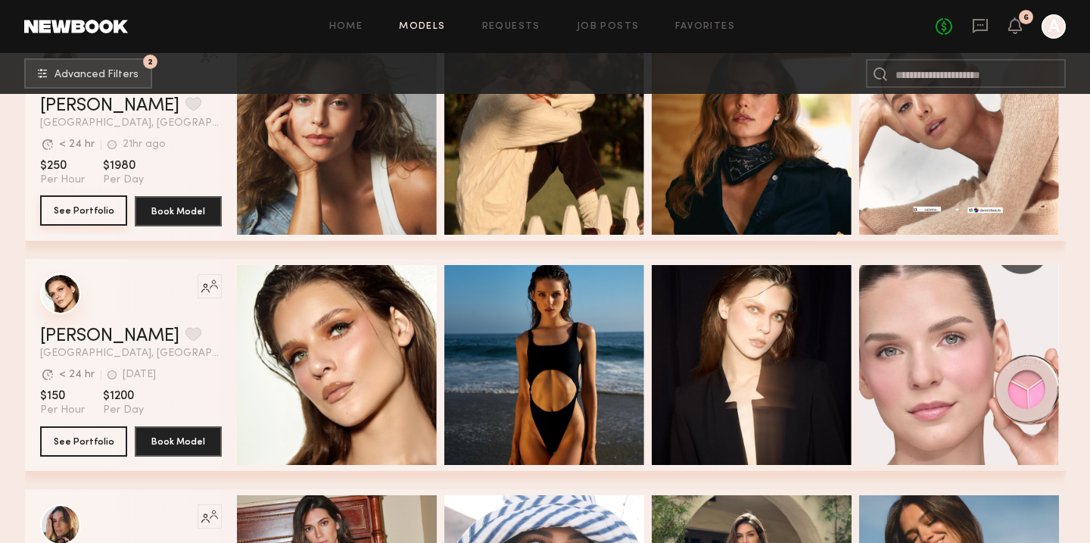
scroll to position [2339, 0]
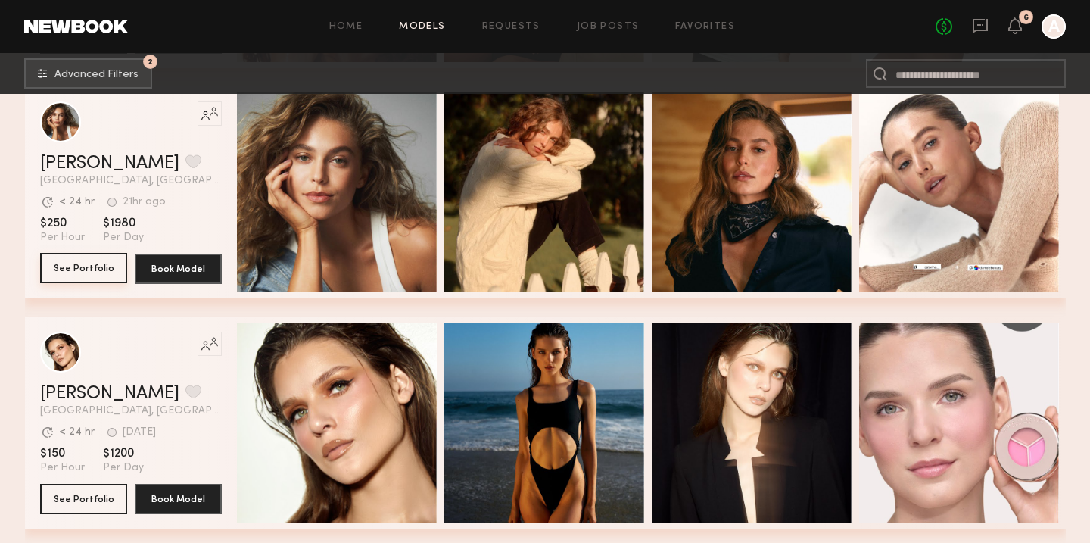
click at [93, 261] on button "See Portfolio" at bounding box center [83, 268] width 87 height 30
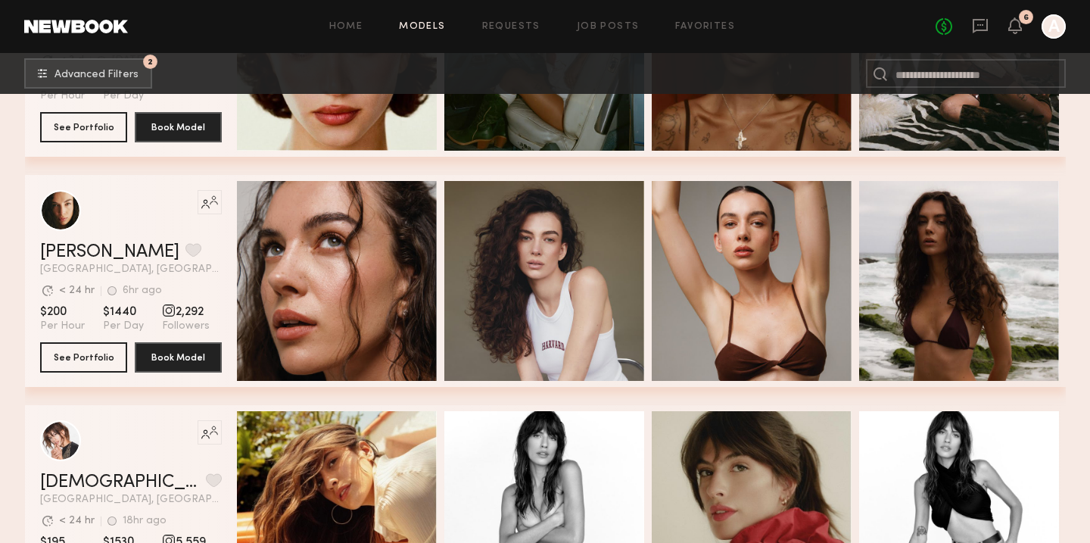
scroll to position [4303, 0]
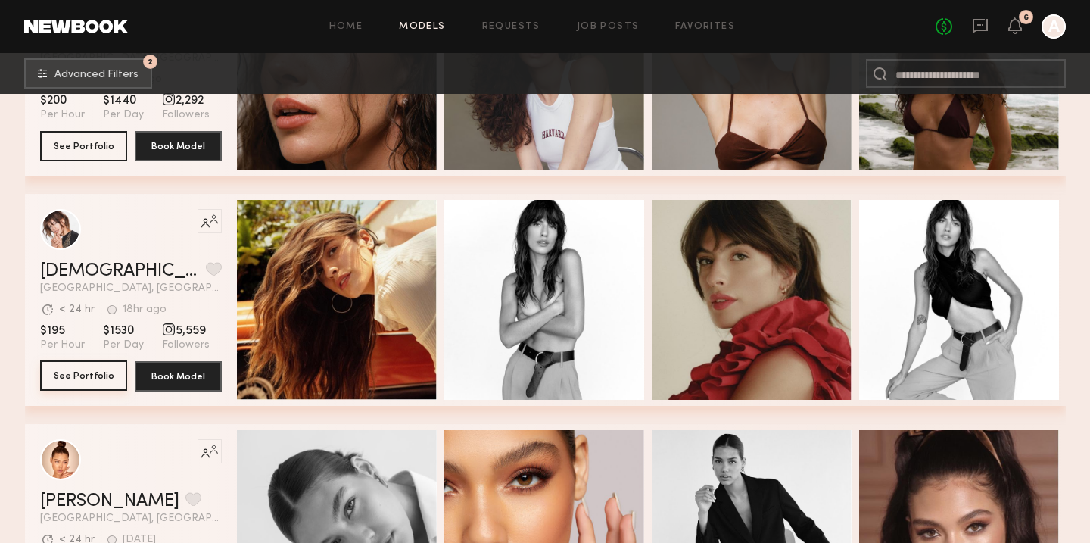
click at [73, 364] on button "See Portfolio" at bounding box center [83, 375] width 87 height 30
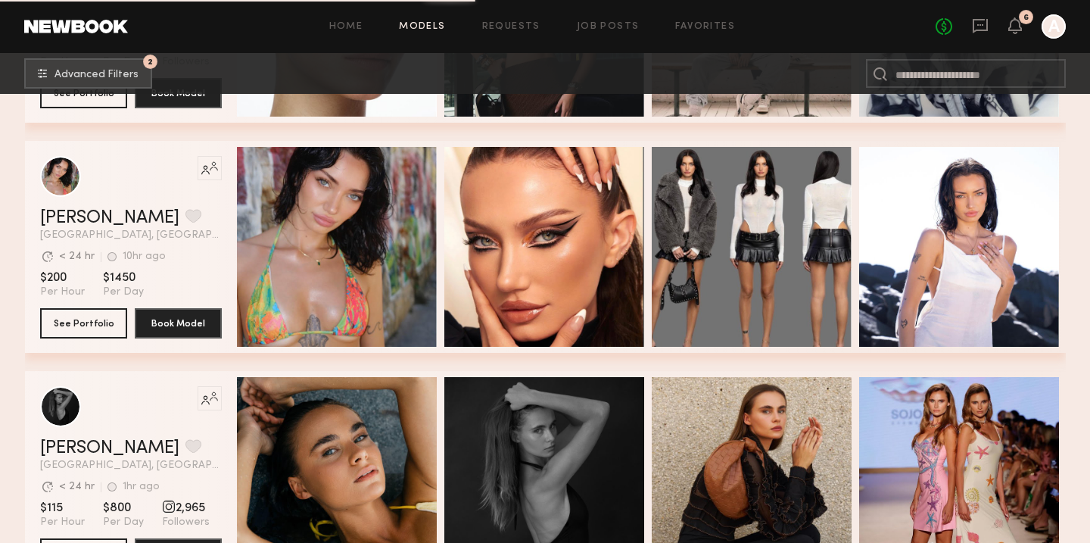
scroll to position [5202, 0]
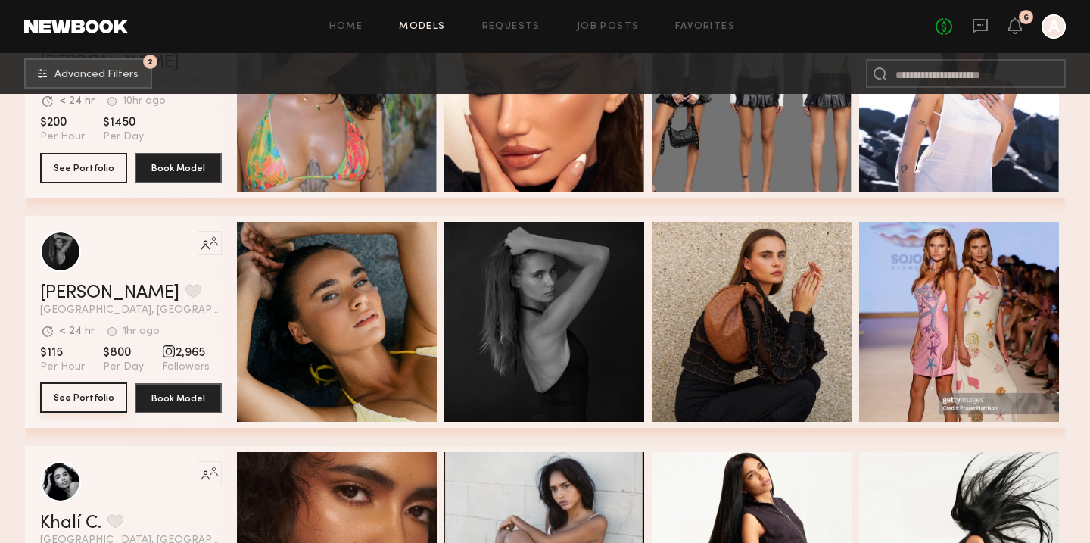
click at [80, 394] on button "See Portfolio" at bounding box center [83, 397] width 87 height 30
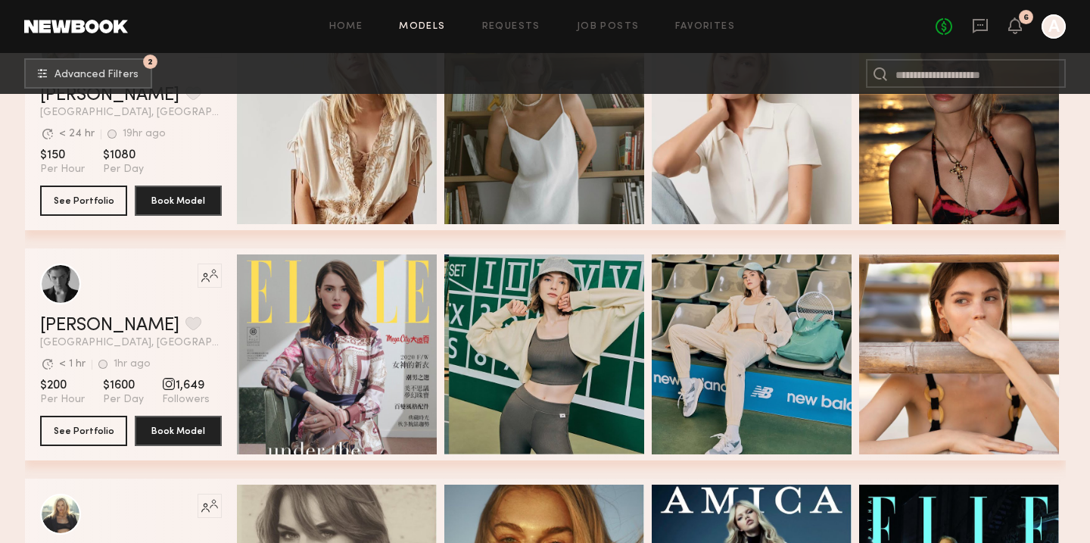
scroll to position [6854, 0]
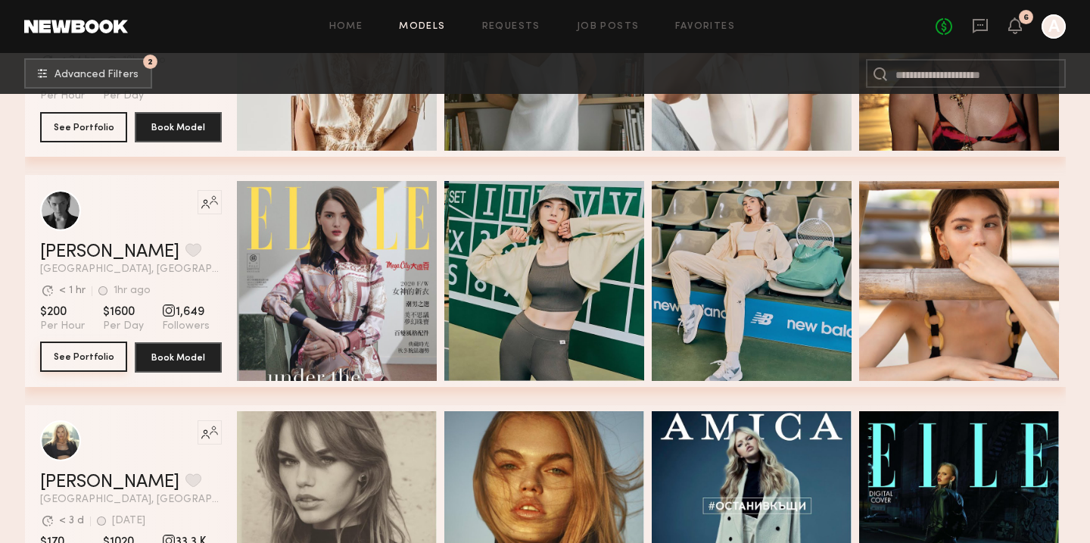
click at [66, 357] on button "See Portfolio" at bounding box center [83, 356] width 87 height 30
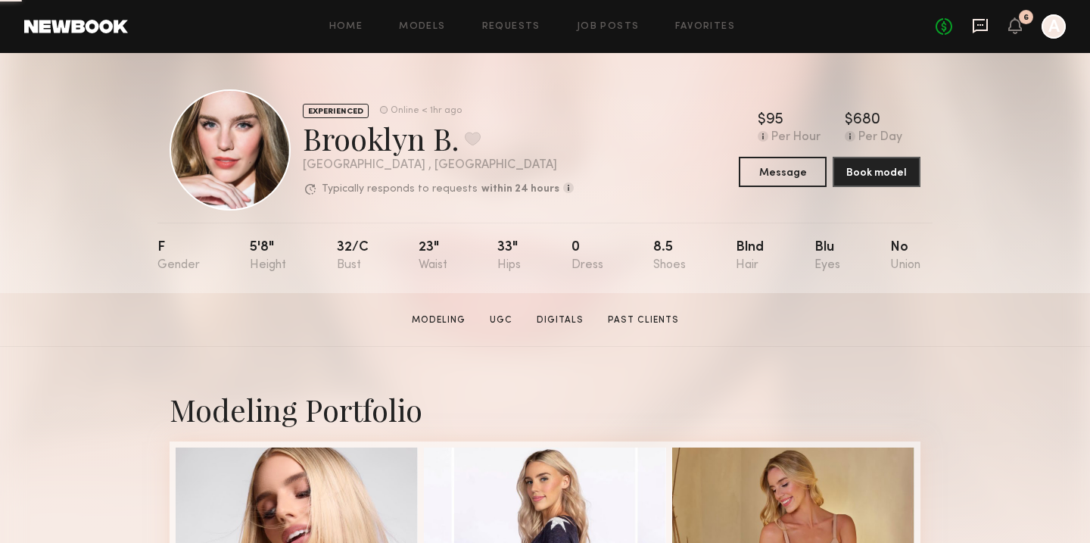
click at [981, 27] on icon at bounding box center [980, 25] width 17 height 17
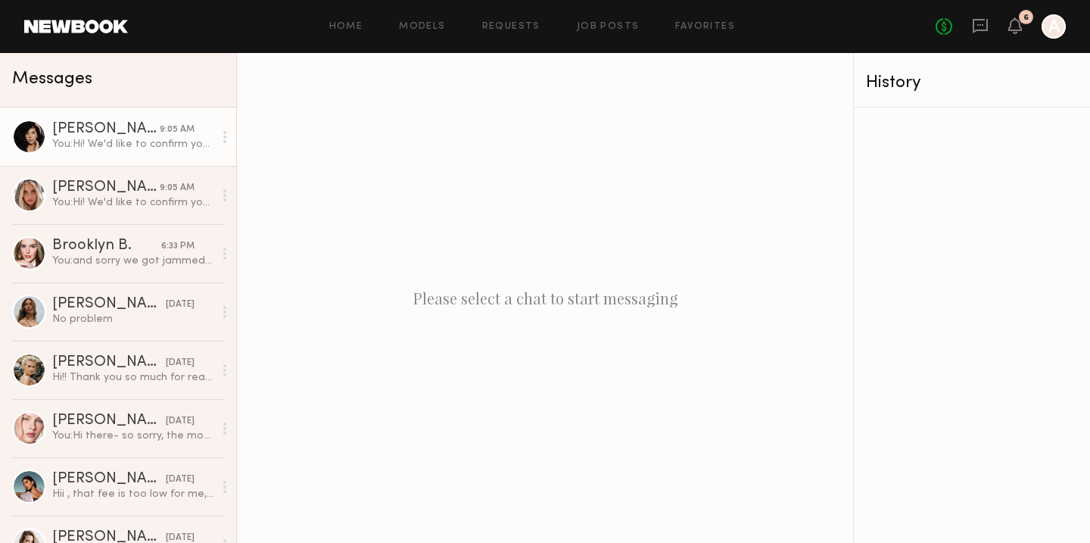
click at [94, 132] on div "Tracy D." at bounding box center [106, 129] width 108 height 15
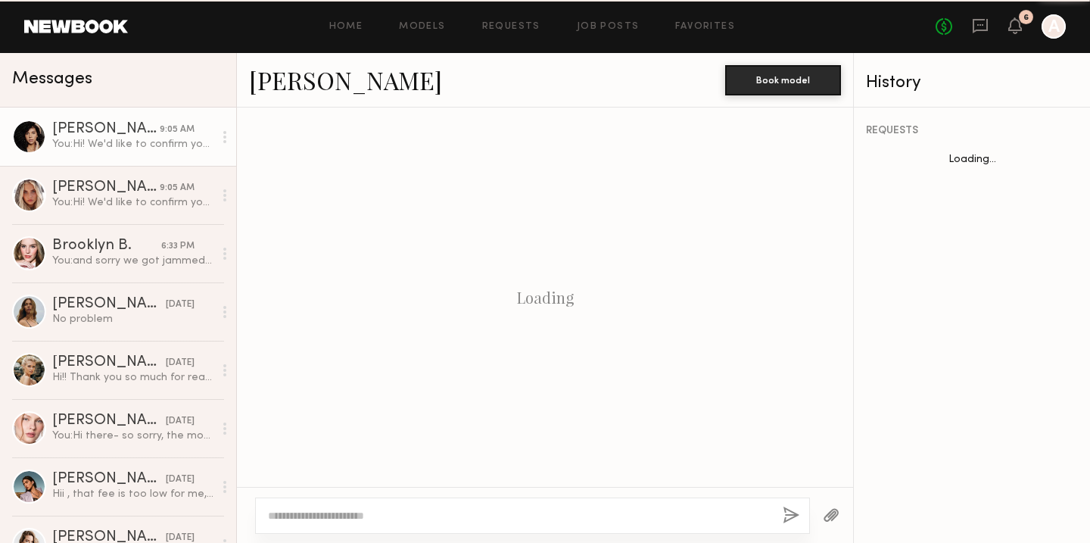
scroll to position [1080, 0]
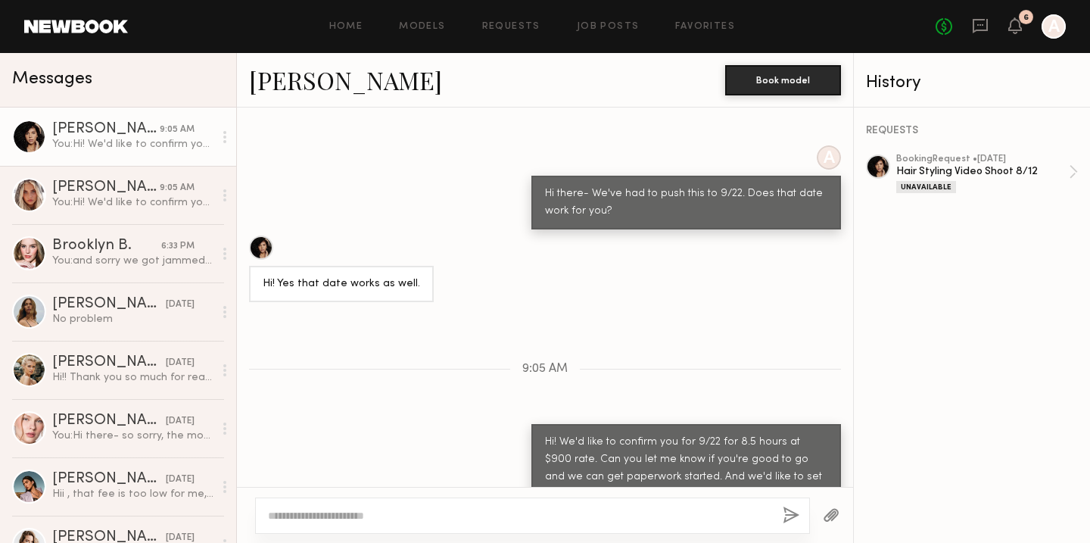
click at [298, 93] on link "Tracy D." at bounding box center [345, 80] width 193 height 33
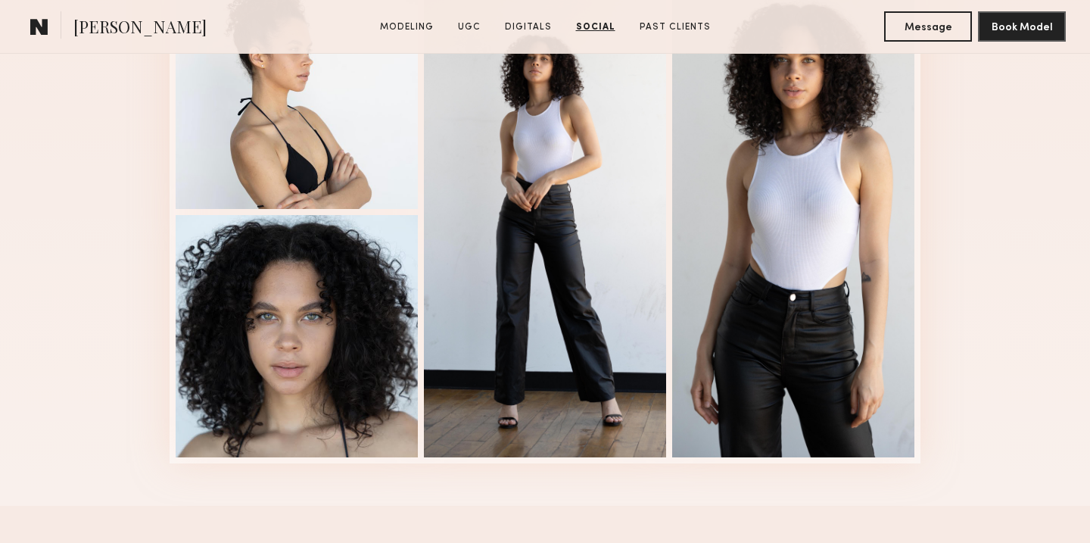
scroll to position [3676, 0]
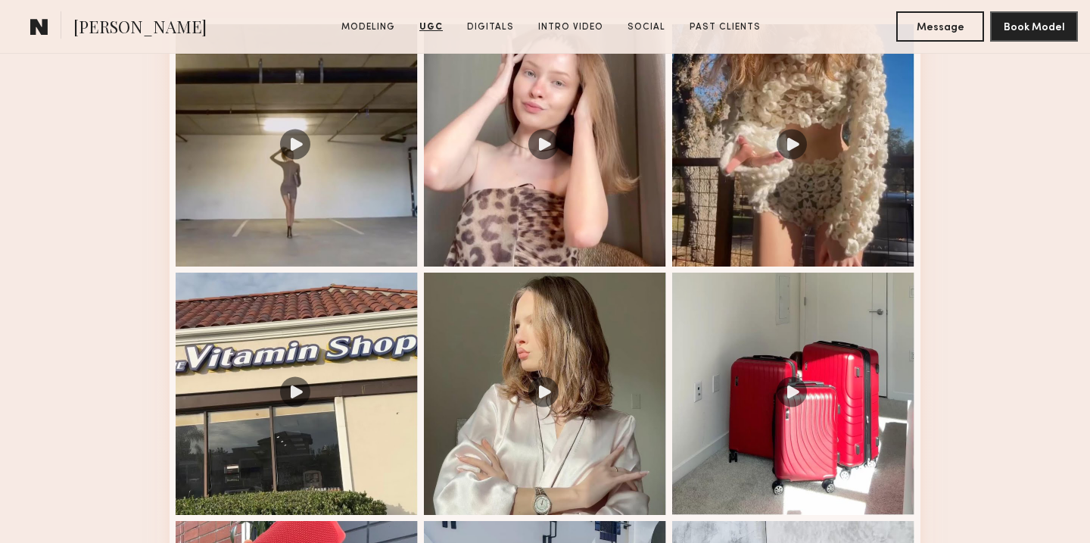
scroll to position [1628, 0]
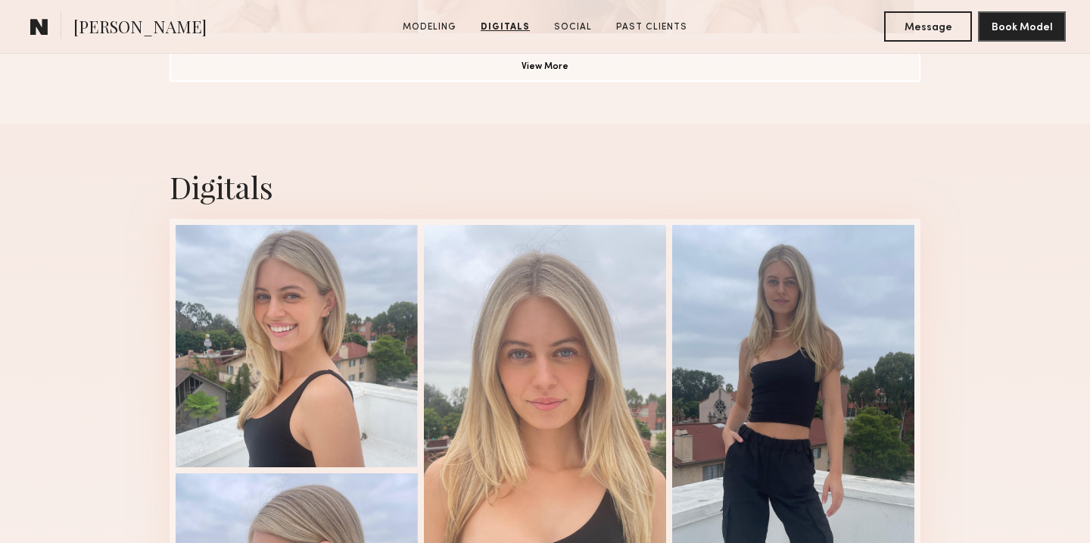
scroll to position [1423, 0]
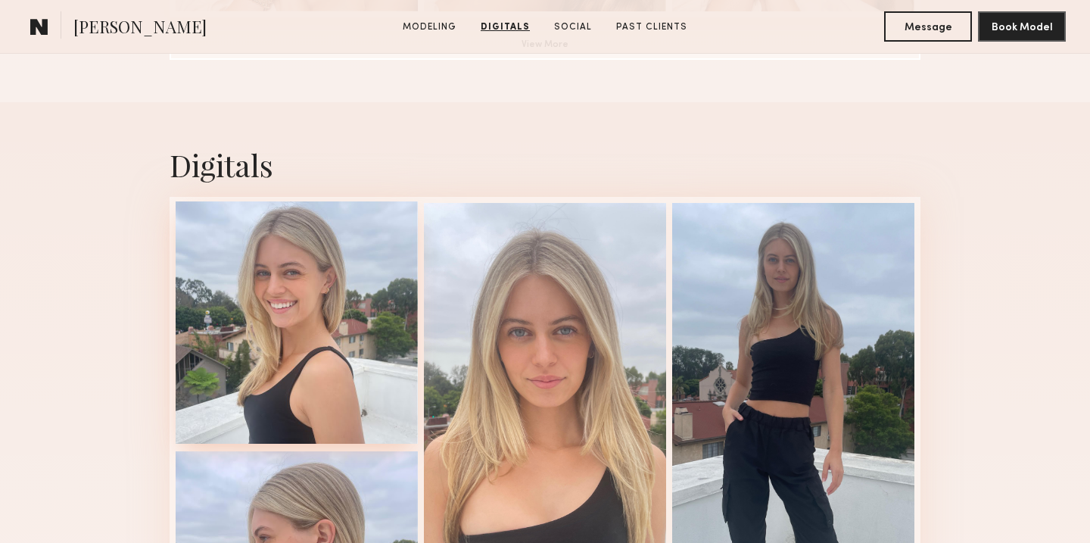
click at [295, 260] on div at bounding box center [297, 322] width 242 height 242
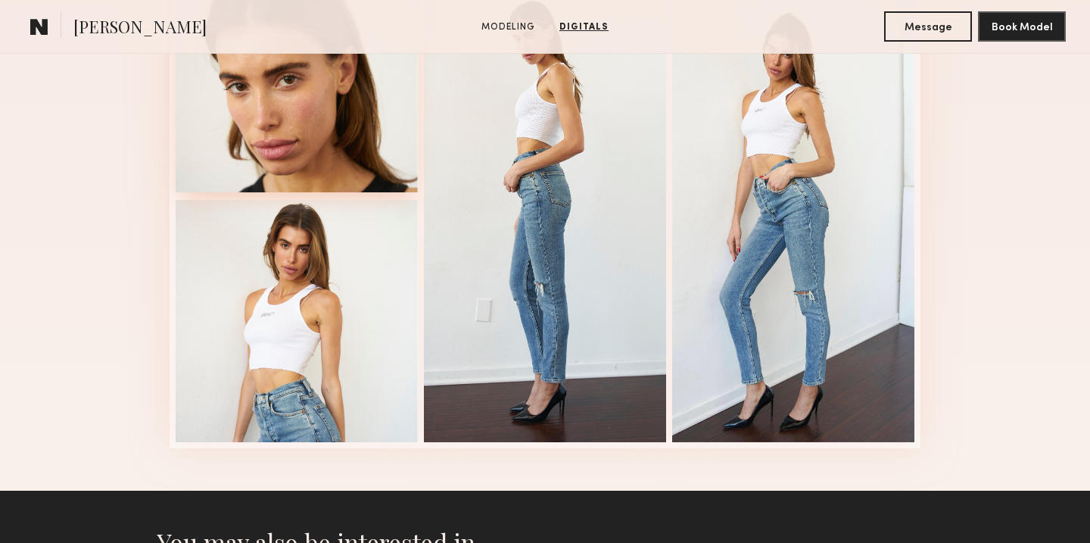
scroll to position [1674, 0]
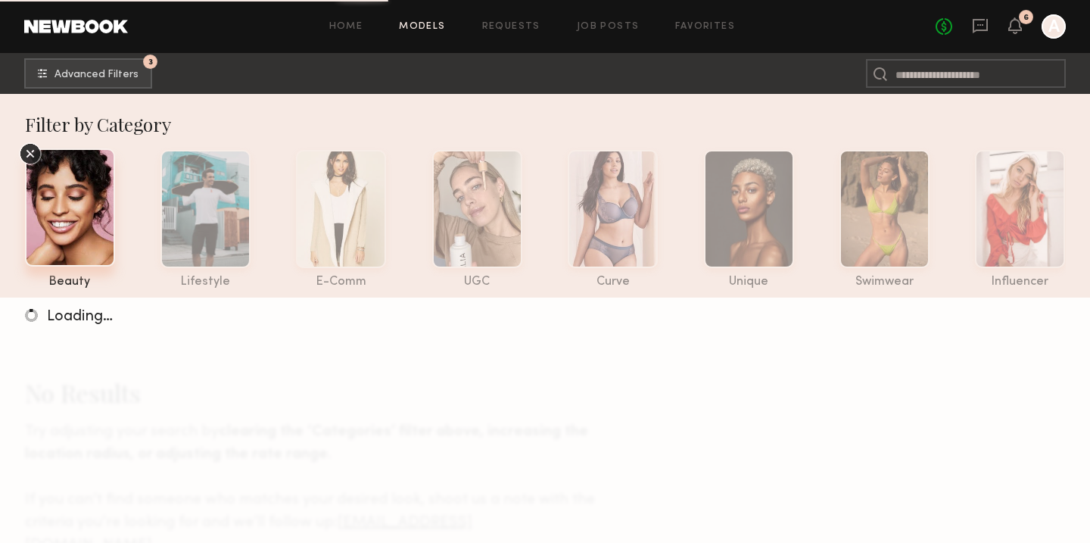
click at [76, 187] on div at bounding box center [70, 207] width 90 height 118
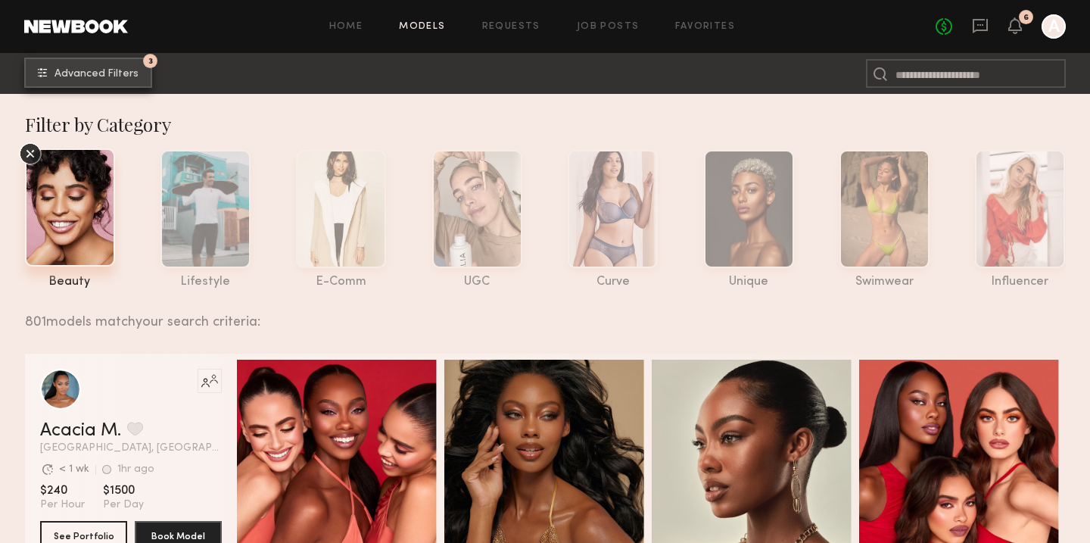
click at [104, 60] on button "3 Advanced Filters" at bounding box center [88, 73] width 128 height 30
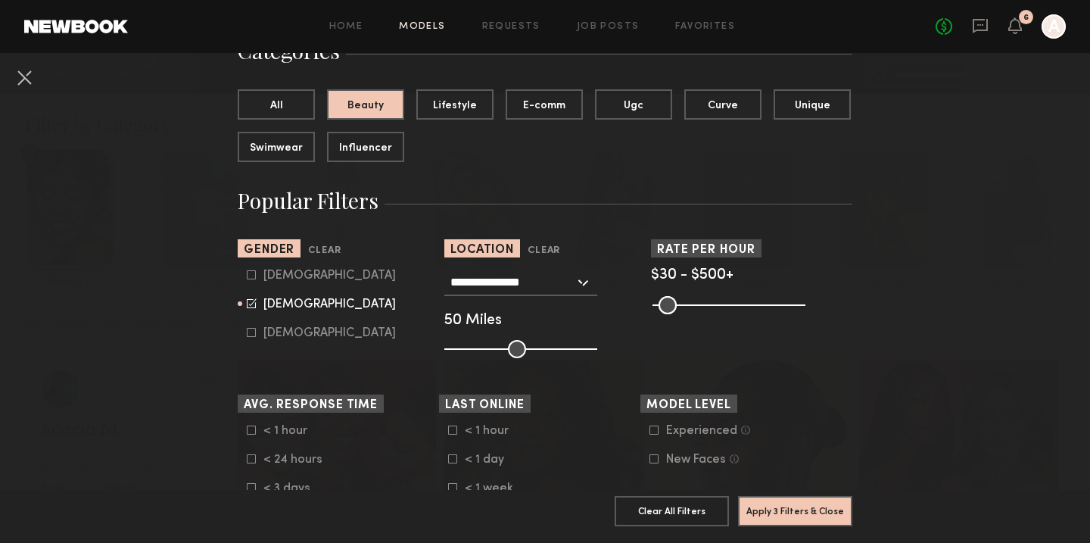
scroll to position [161, 0]
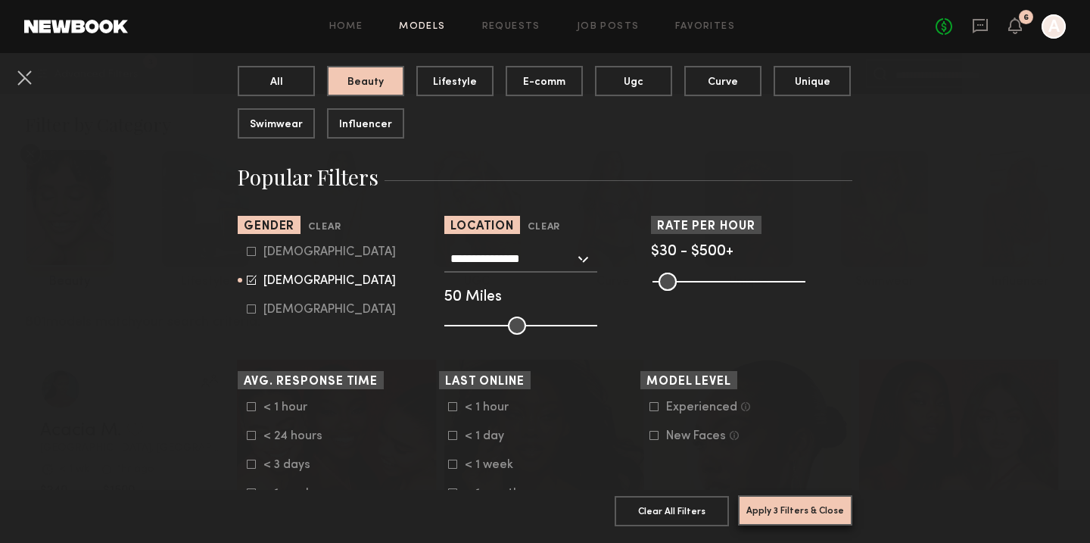
click at [798, 507] on button "Apply 3 Filters & Close" at bounding box center [795, 510] width 114 height 30
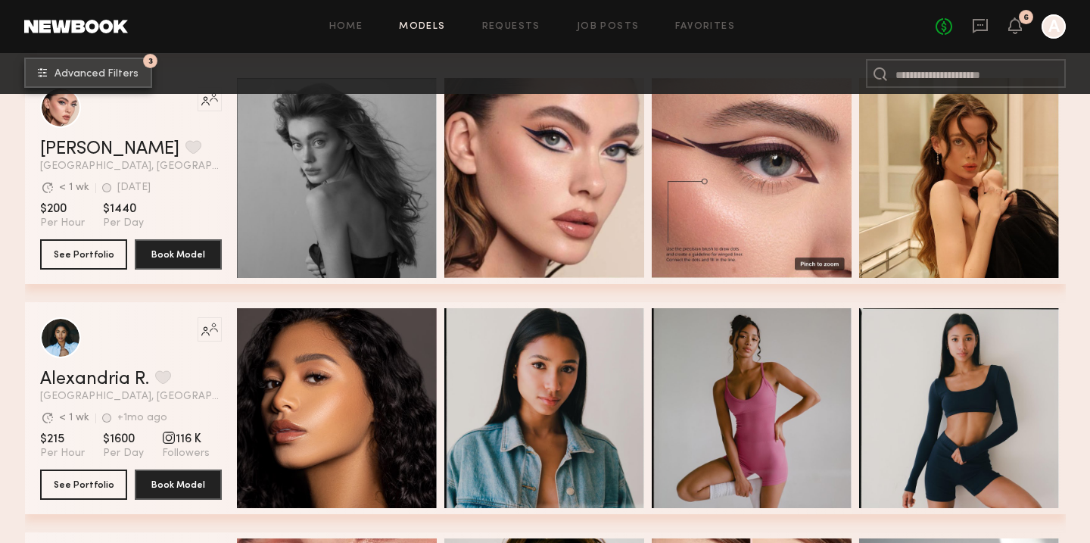
scroll to position [1425, 0]
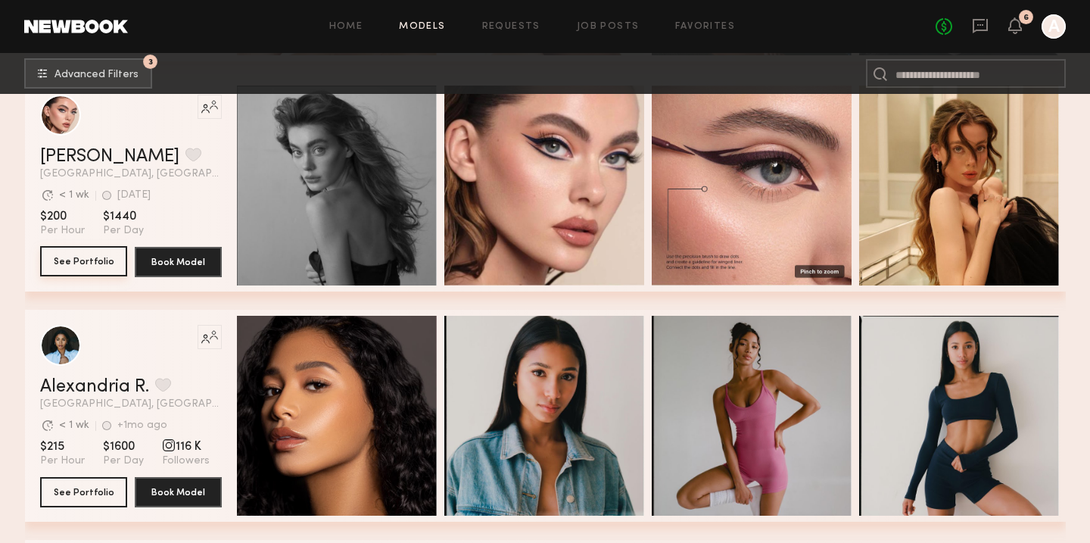
click at [72, 266] on button "See Portfolio" at bounding box center [83, 261] width 87 height 30
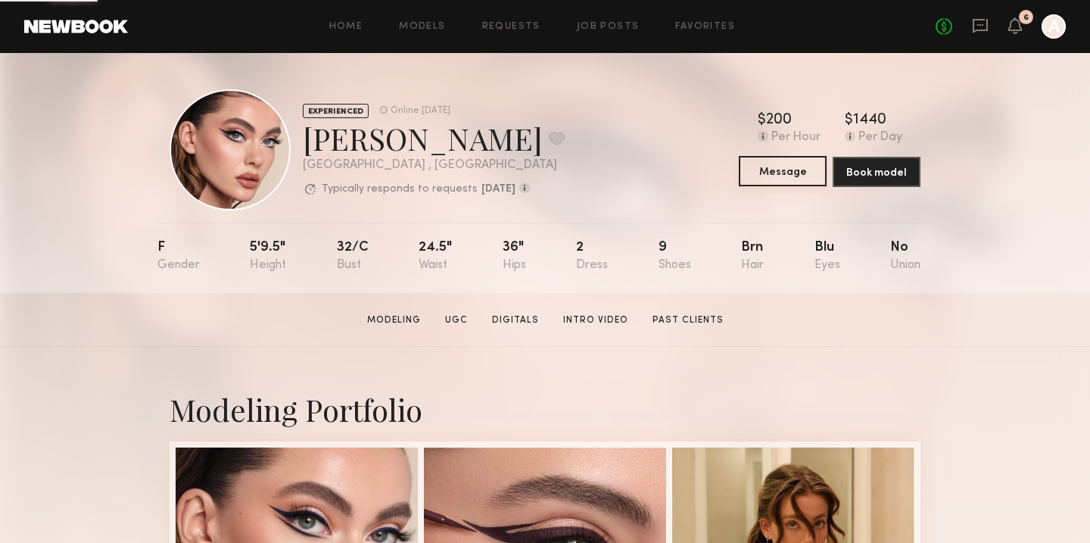
click at [790, 167] on button "Message" at bounding box center [783, 171] width 88 height 30
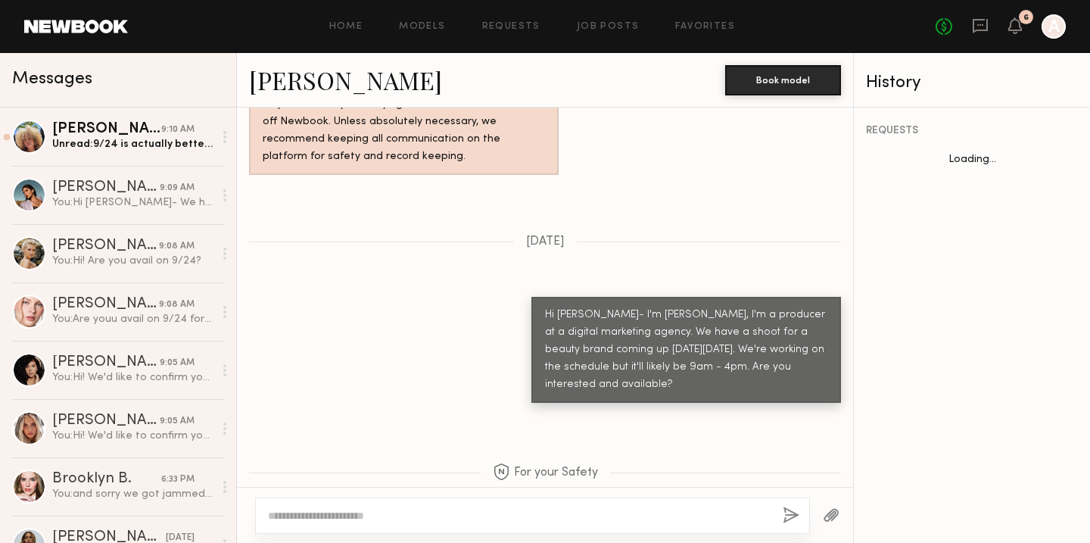
scroll to position [1314, 0]
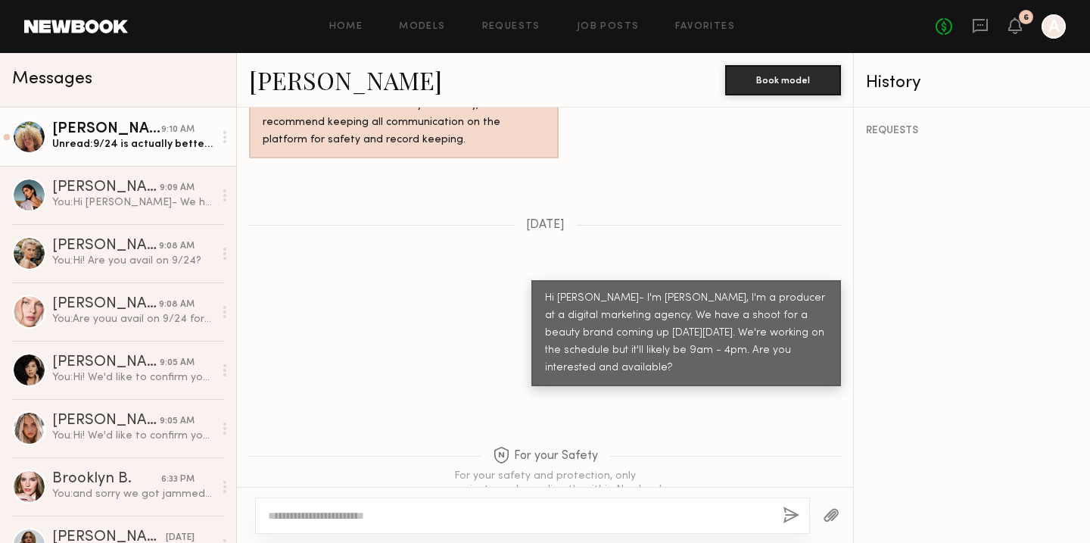
click at [111, 133] on div "Maya A." at bounding box center [106, 129] width 109 height 15
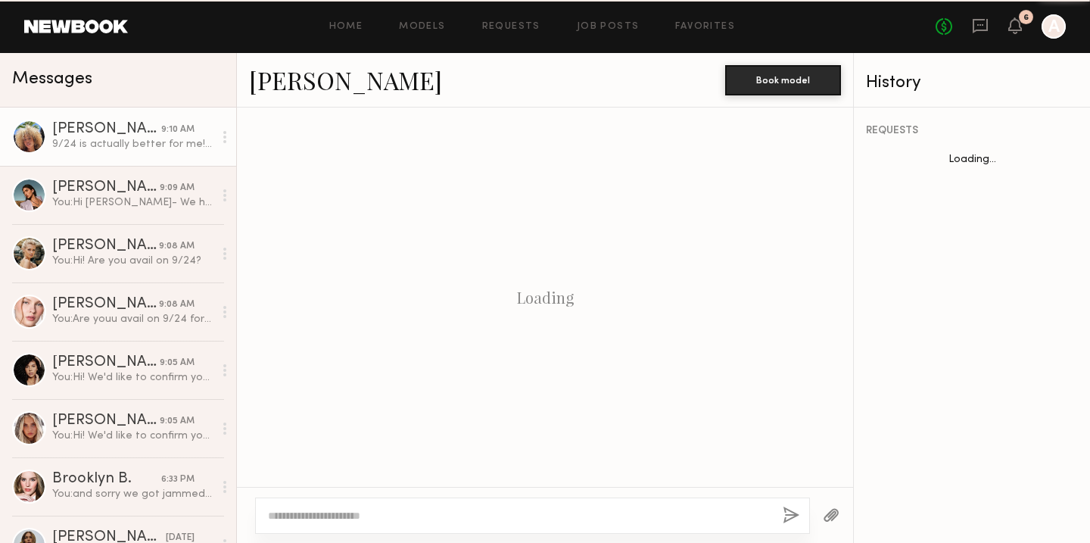
scroll to position [907, 0]
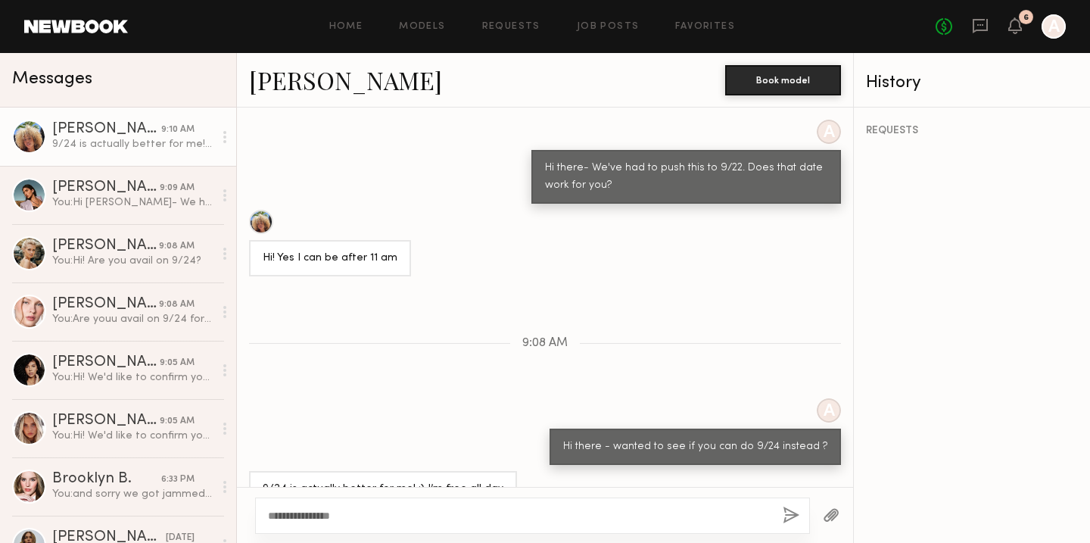
type textarea "**********"
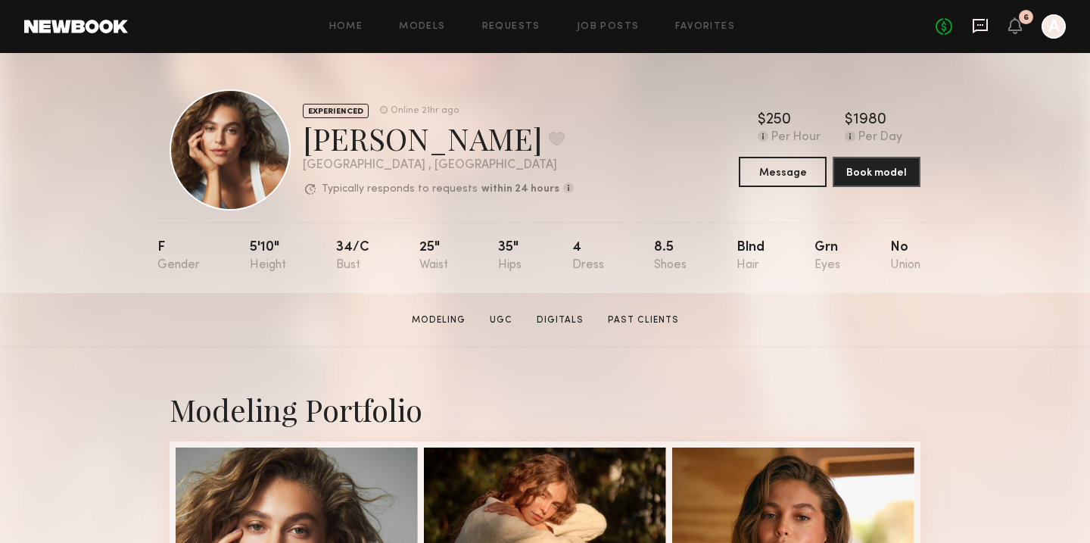
click at [979, 27] on icon at bounding box center [980, 25] width 17 height 17
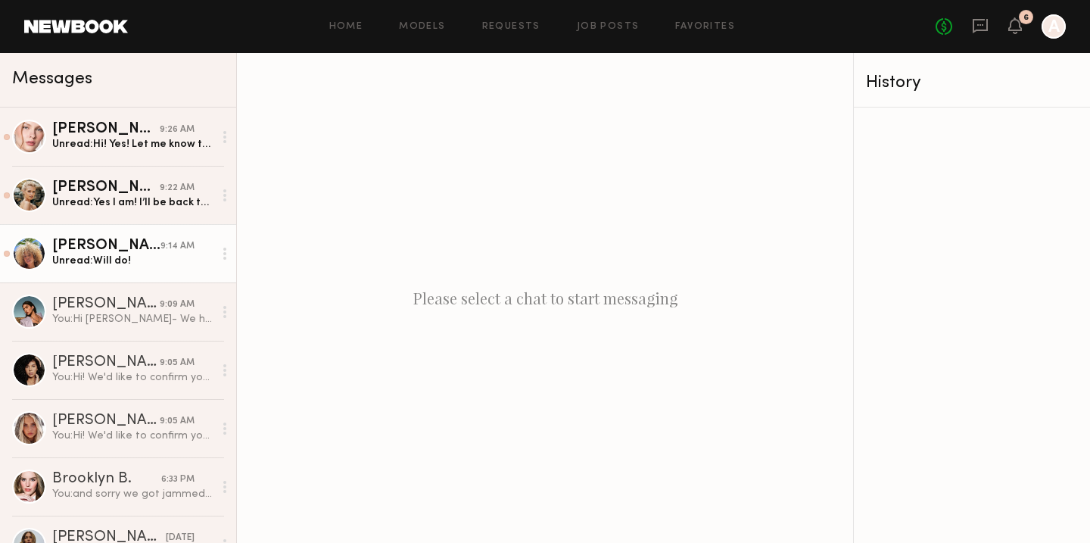
click at [101, 254] on div "Unread: Will do!" at bounding box center [132, 261] width 161 height 14
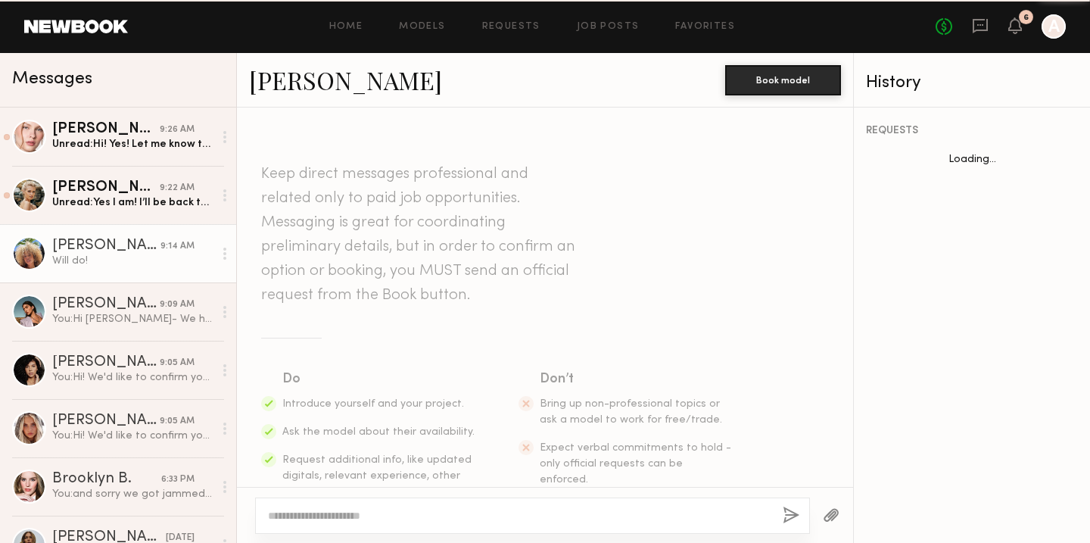
scroll to position [1052, 0]
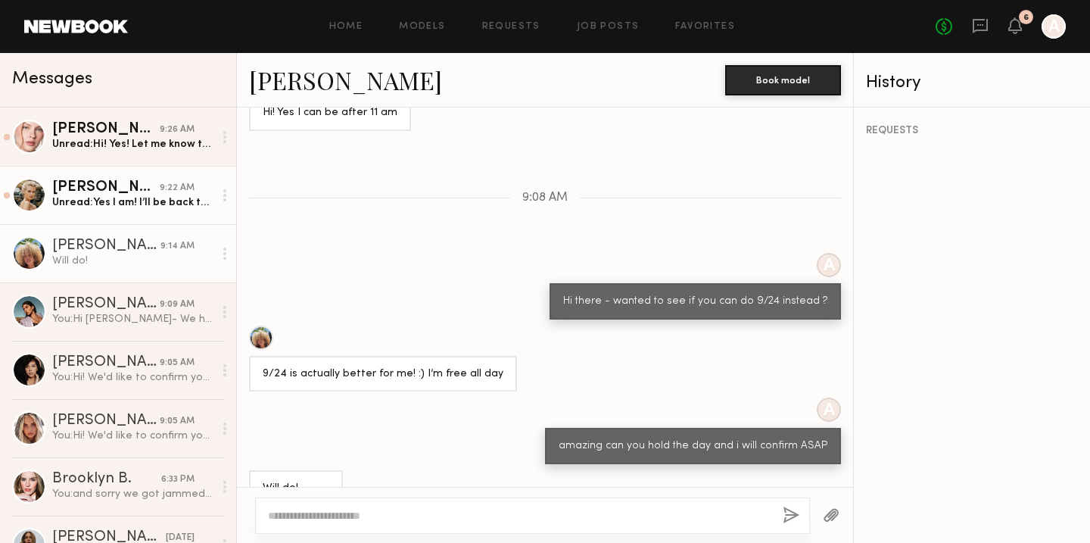
click at [92, 196] on div "Unread: Yes I am! I’ll be back then!" at bounding box center [132, 202] width 161 height 14
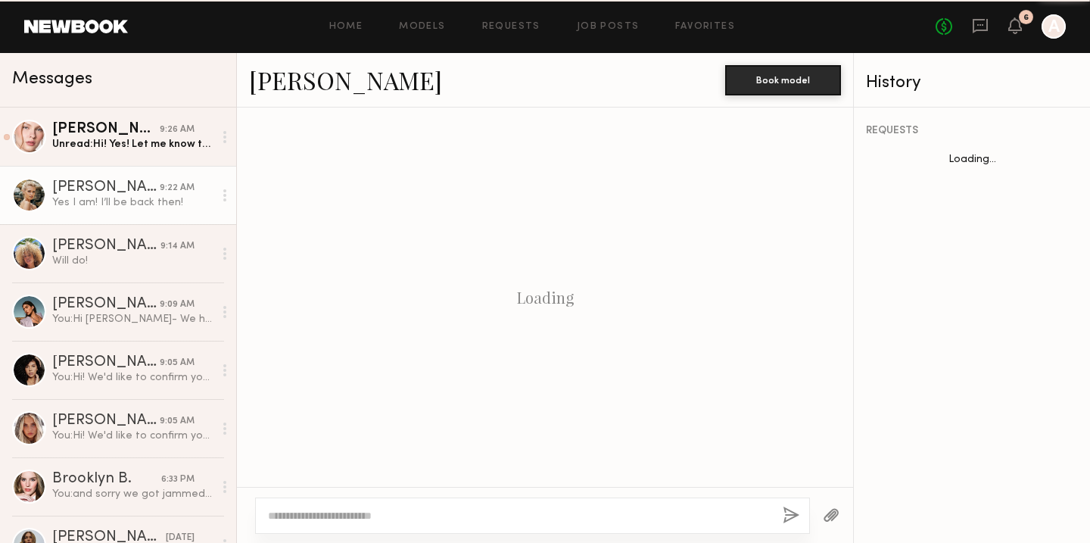
scroll to position [664, 0]
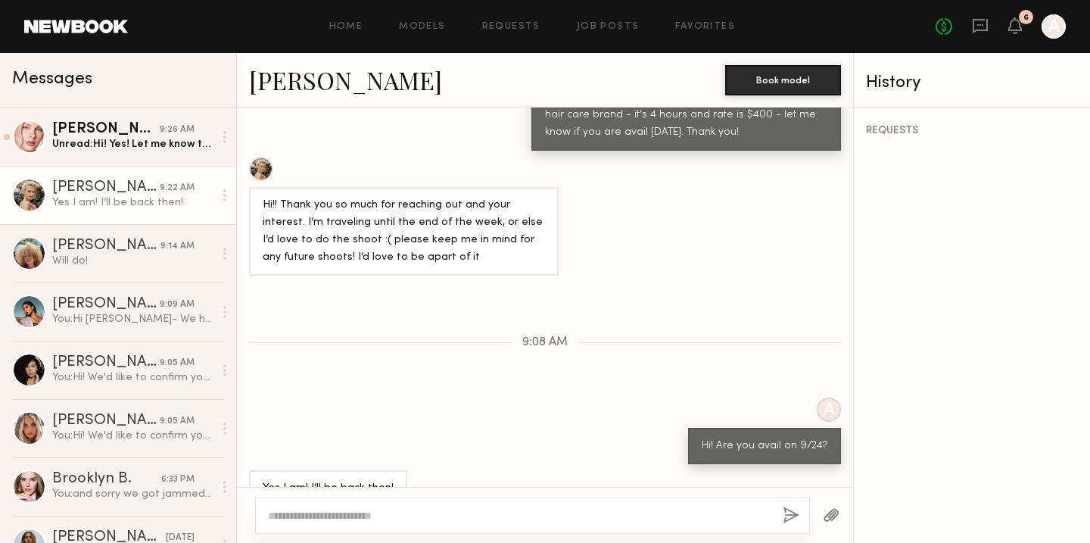
click at [307, 81] on link "Mallory A." at bounding box center [345, 80] width 193 height 33
click at [295, 81] on link "Mallory A." at bounding box center [345, 80] width 193 height 33
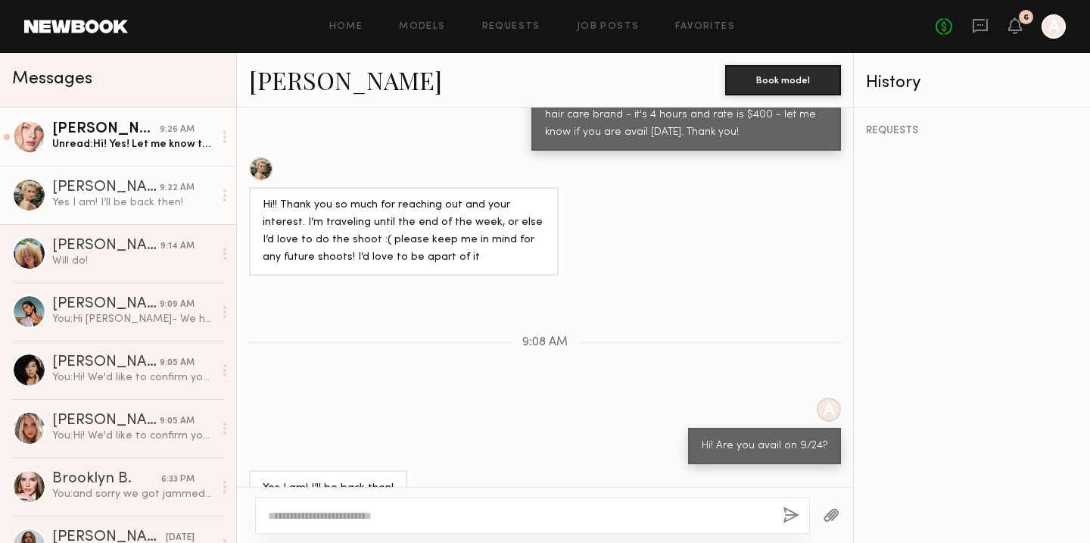
click at [107, 135] on div "Anastasiia M." at bounding box center [106, 129] width 108 height 15
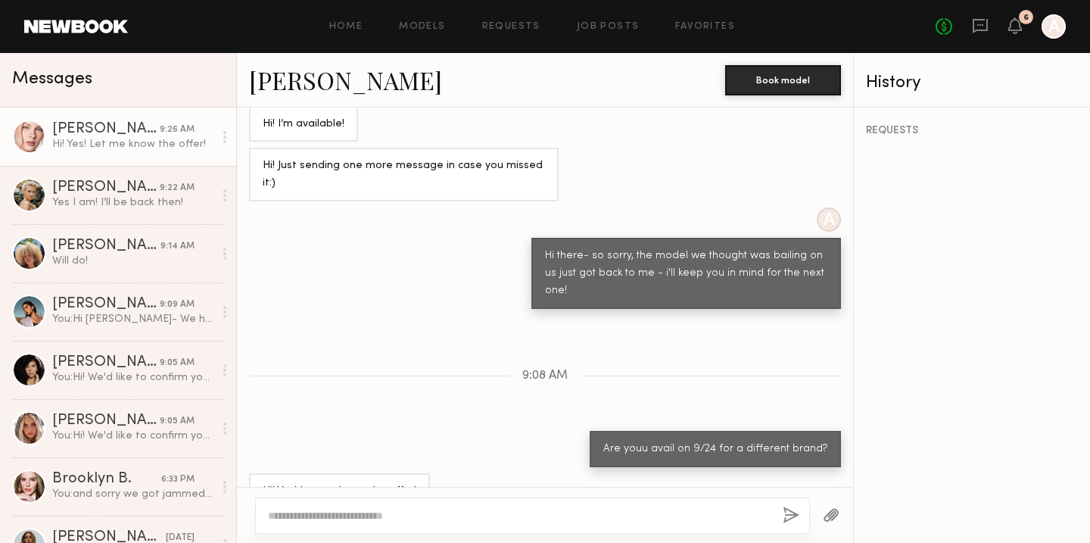
scroll to position [827, 0]
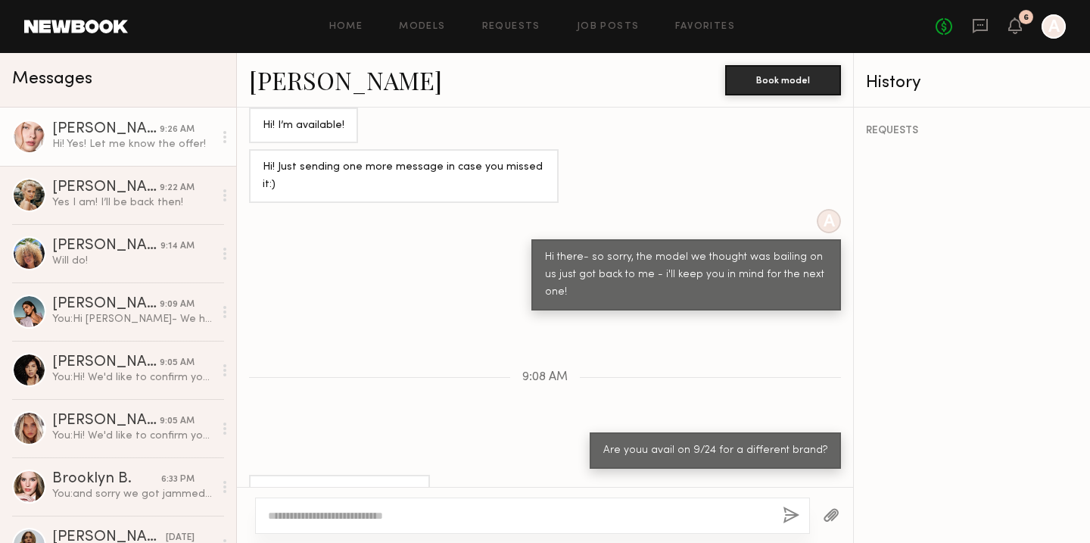
click at [354, 82] on link "Anastasiia M." at bounding box center [345, 80] width 193 height 33
click at [305, 91] on link "Anastasiia M." at bounding box center [345, 80] width 193 height 33
click at [334, 88] on link "Anastasiia M." at bounding box center [345, 80] width 193 height 33
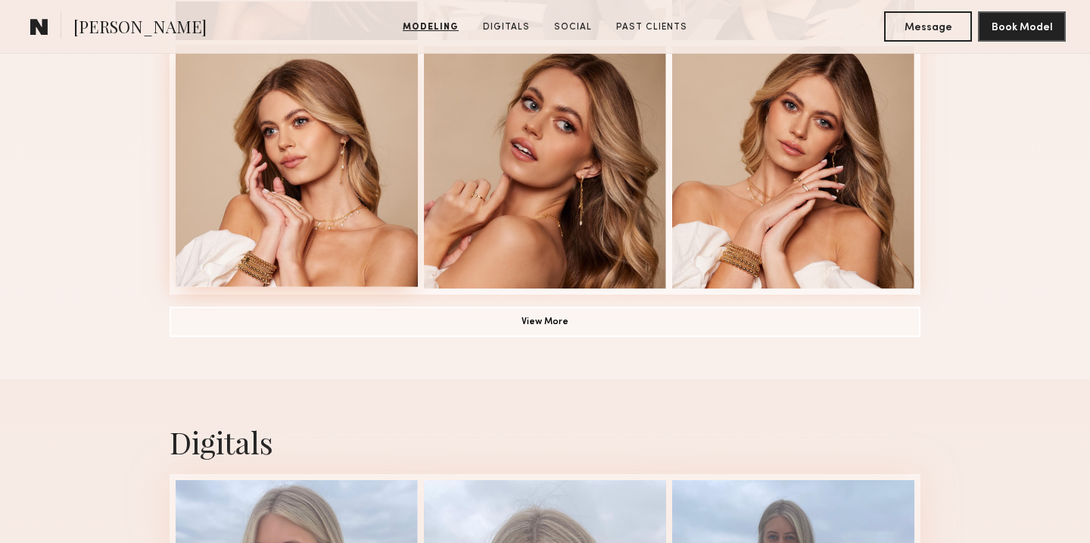
scroll to position [1082, 0]
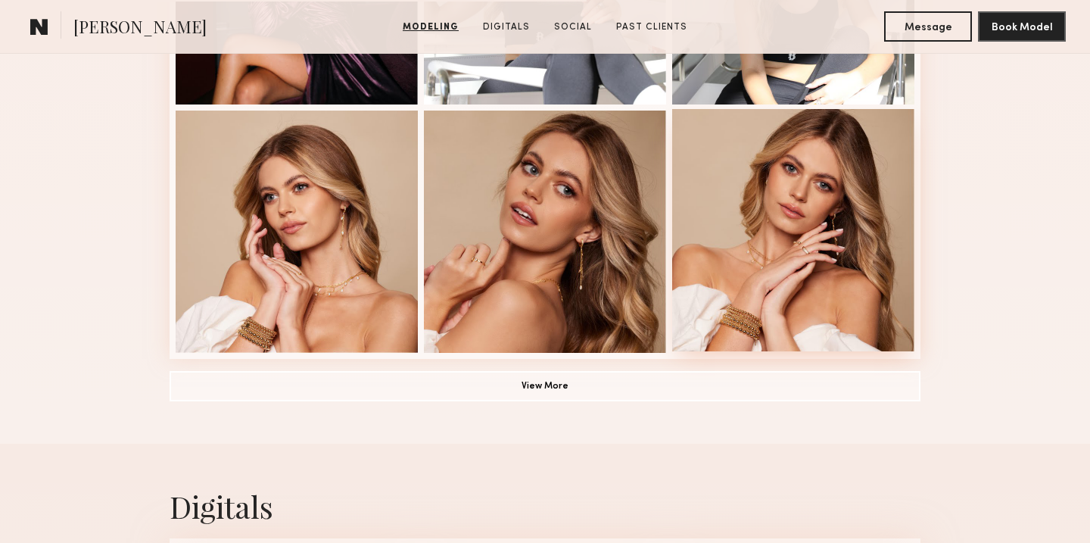
click at [764, 214] on div at bounding box center [793, 230] width 242 height 242
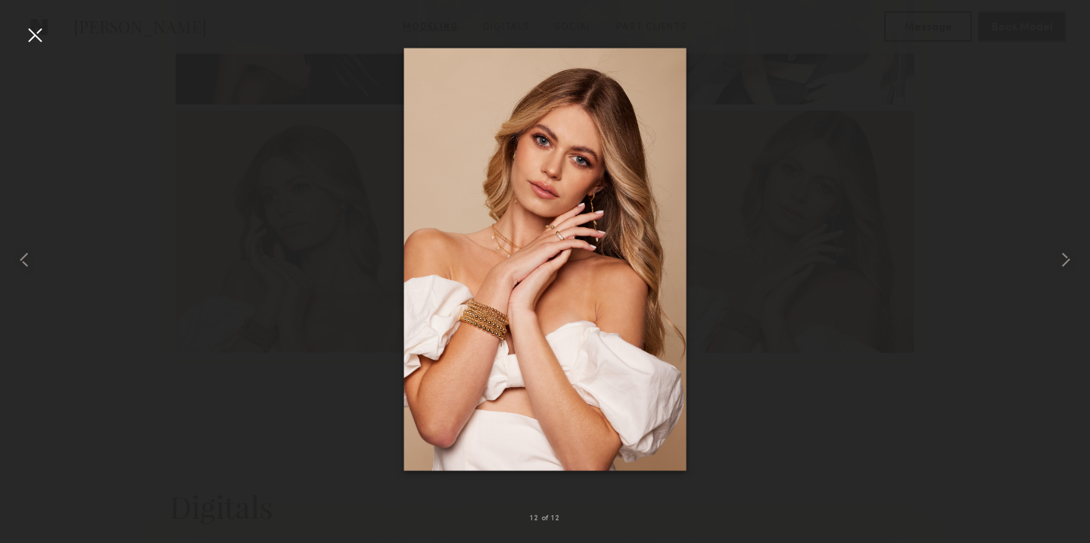
click at [35, 42] on div at bounding box center [35, 35] width 24 height 24
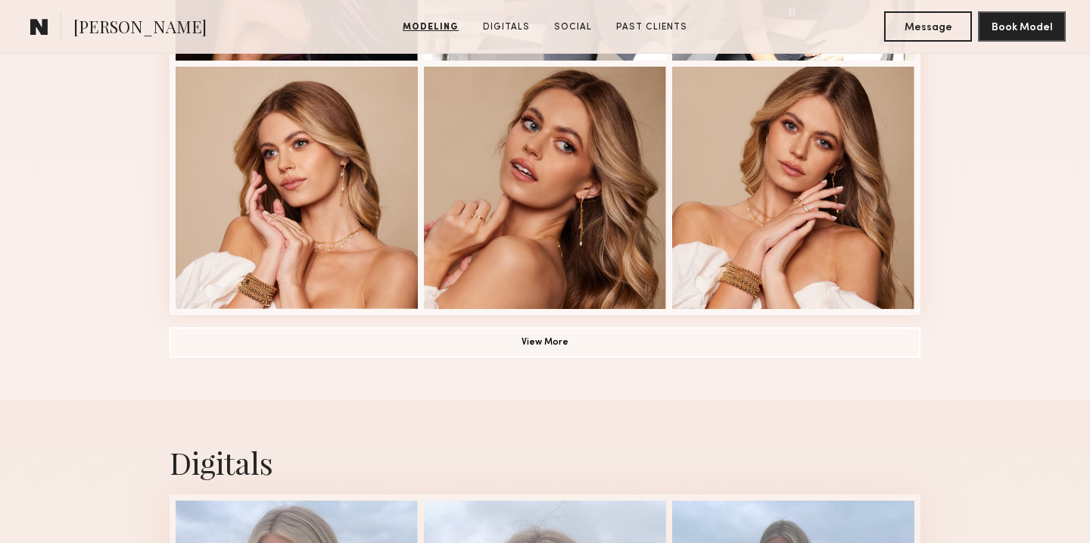
scroll to position [1168, 0]
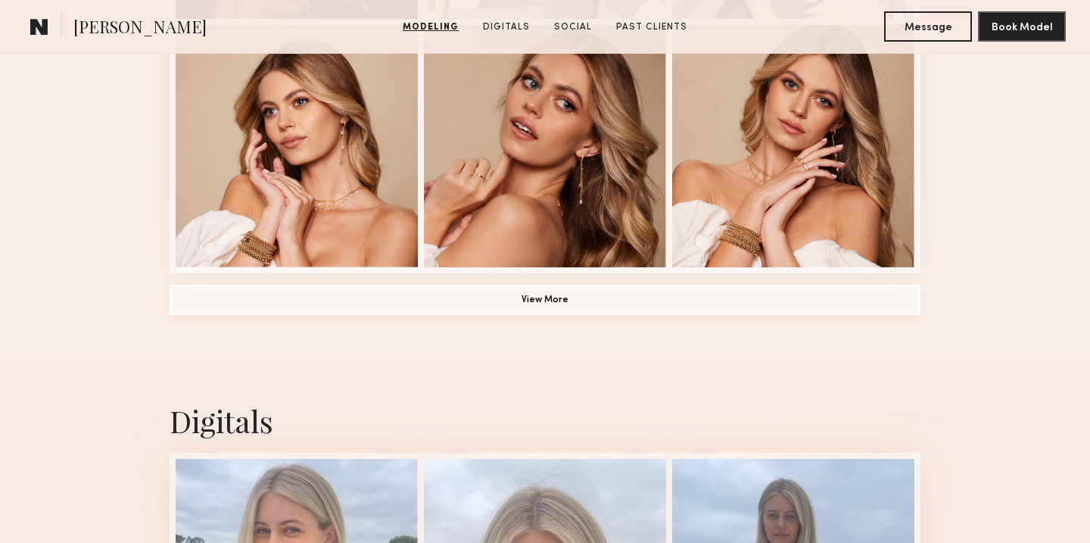
click at [488, 303] on button "View More" at bounding box center [545, 300] width 751 height 30
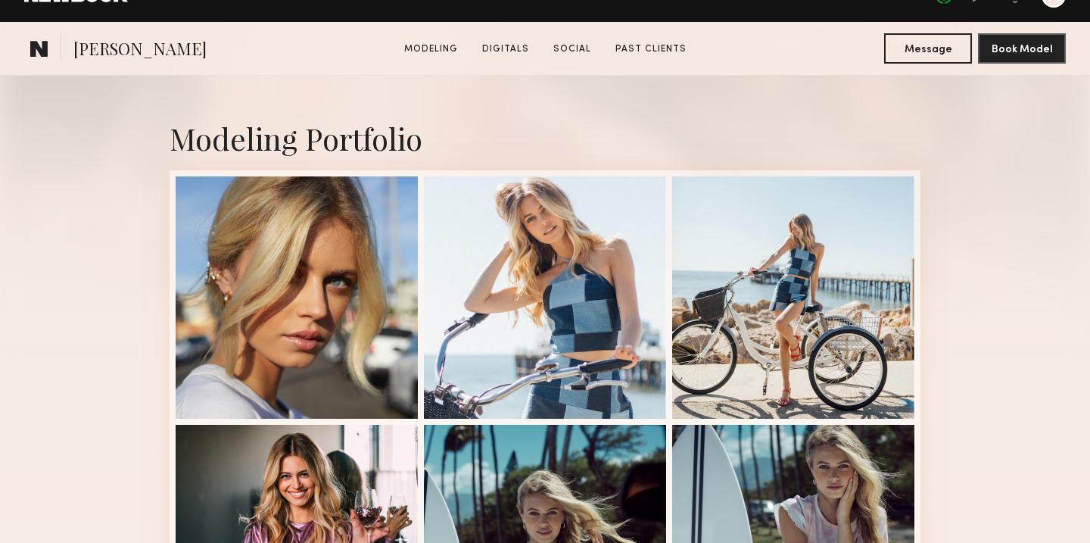
scroll to position [297, 0]
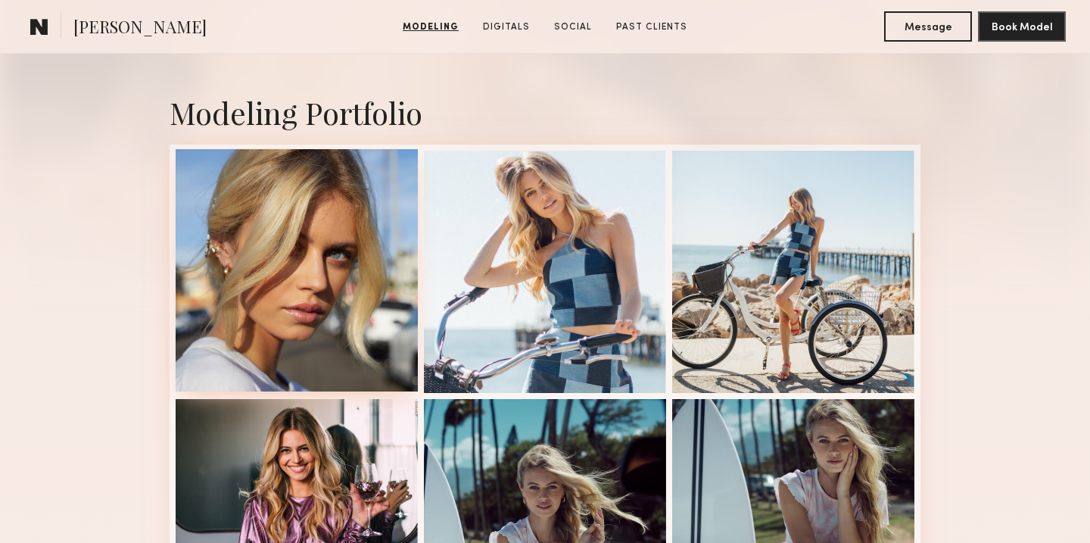
click at [225, 267] on div at bounding box center [297, 270] width 242 height 242
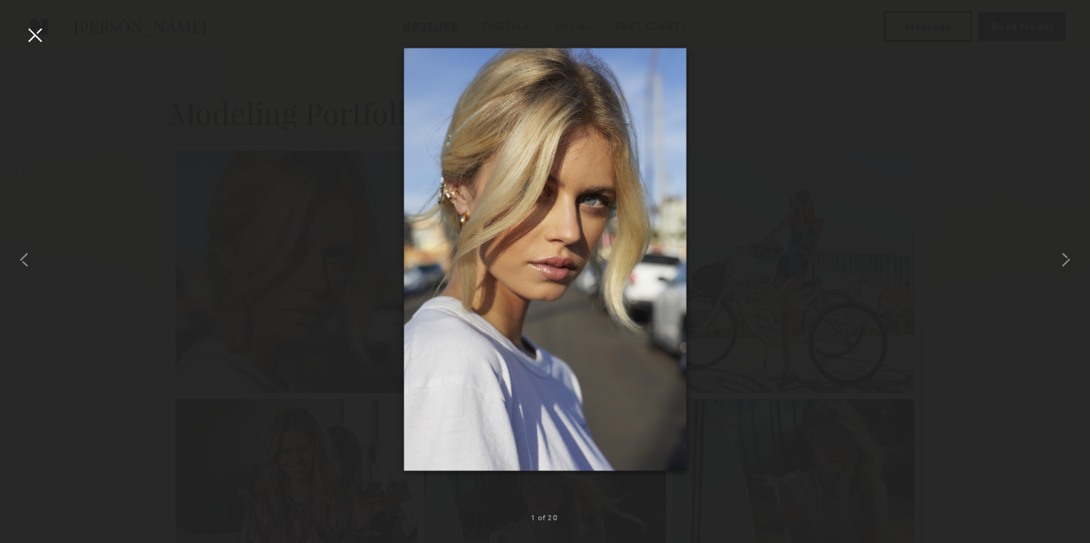
click at [34, 33] on div at bounding box center [35, 35] width 24 height 24
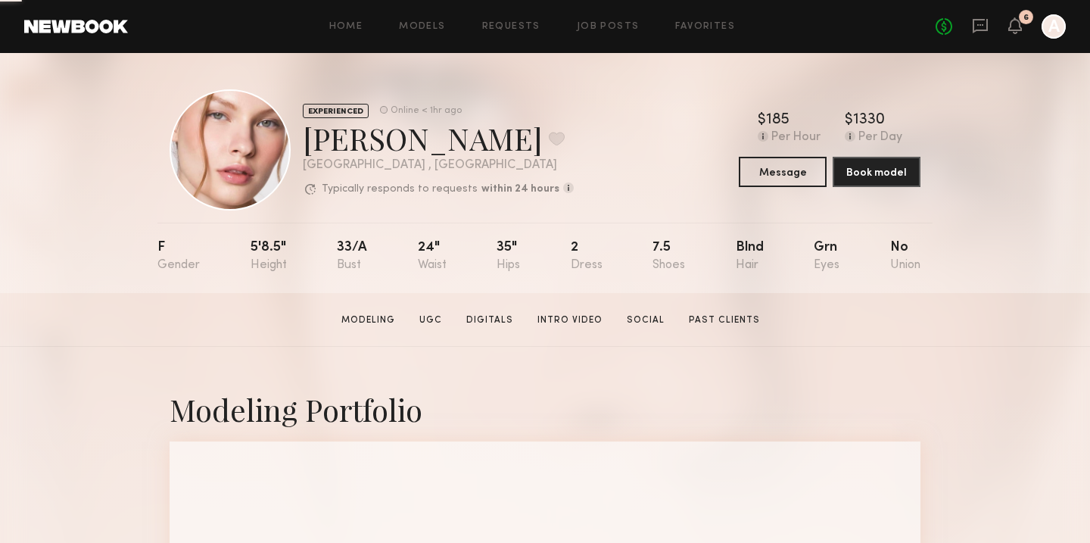
scroll to position [18, 0]
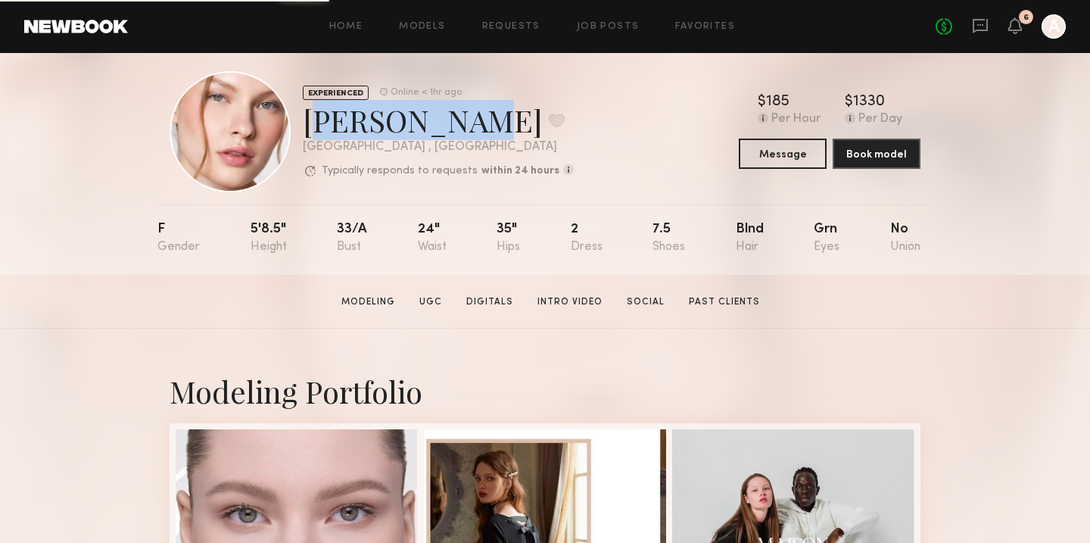
drag, startPoint x: 344, startPoint y: 124, endPoint x: 301, endPoint y: 126, distance: 43.2
click at [301, 126] on div "EXPERIENCED Online < 1hr ago Anastasiia M. Favorite Laguna Beach , CA Typically…" at bounding box center [372, 131] width 404 height 121
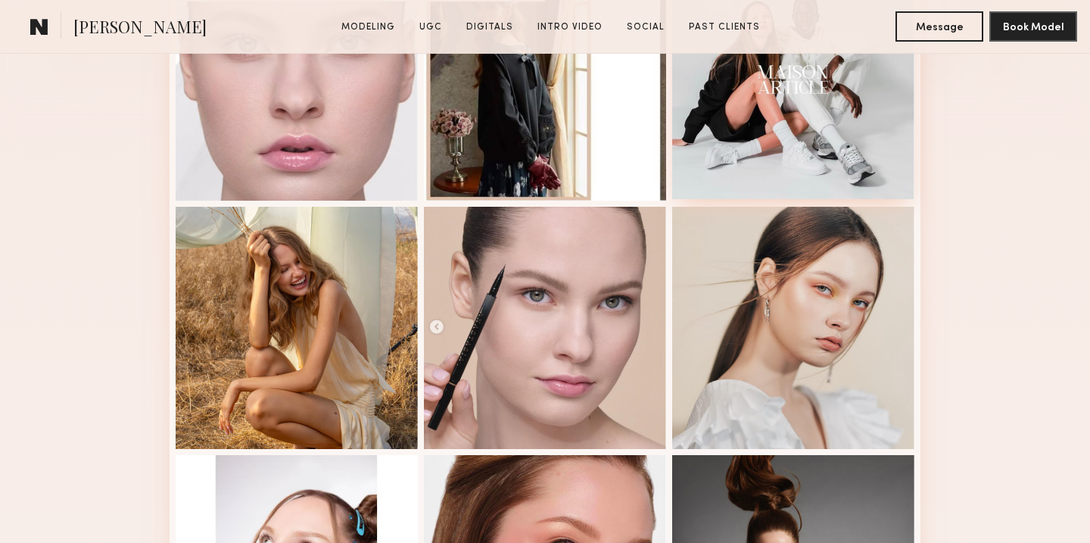
scroll to position [622, 0]
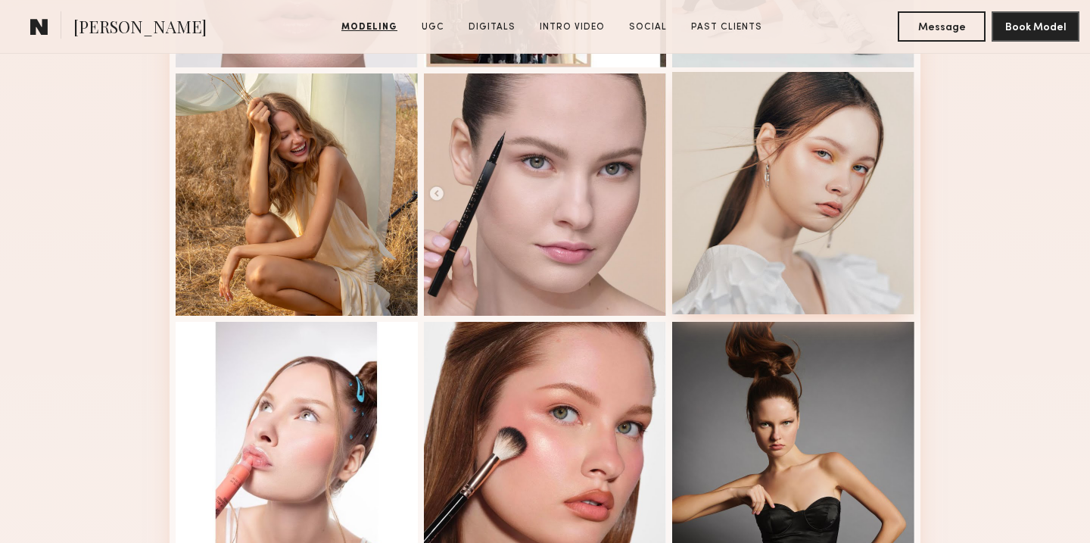
click at [858, 154] on div at bounding box center [793, 193] width 242 height 242
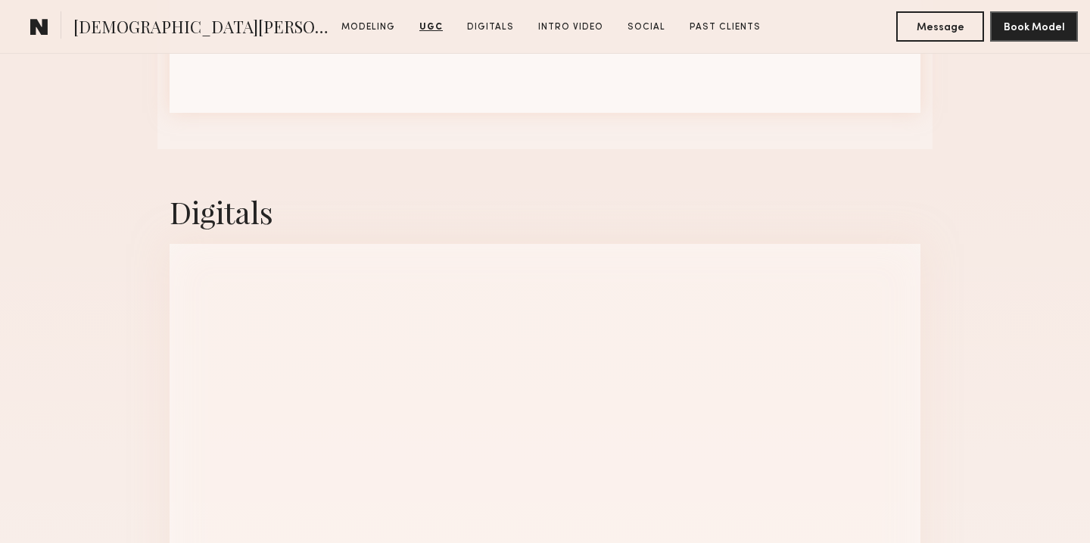
scroll to position [2940, 0]
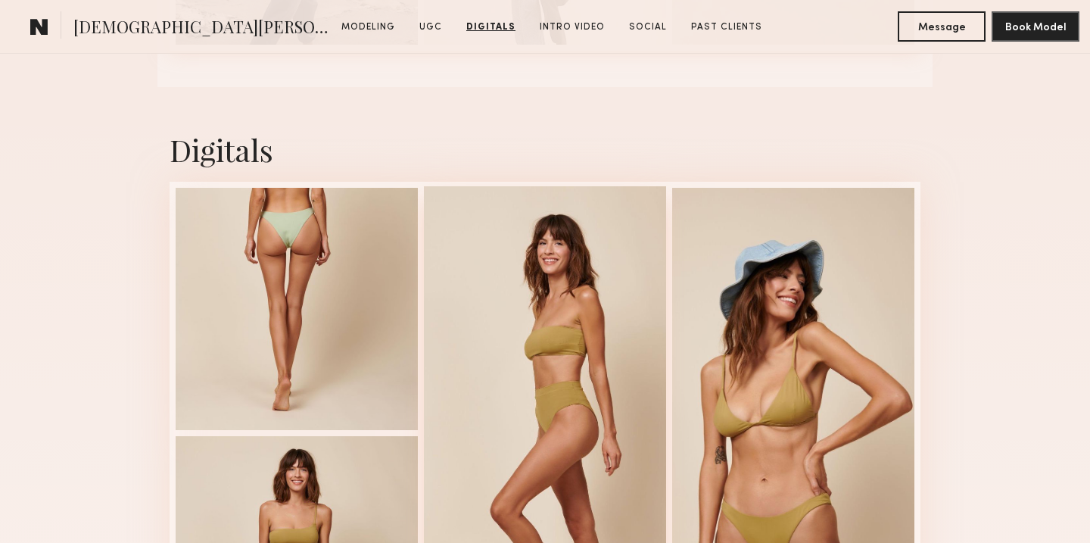
click at [581, 258] on div at bounding box center [545, 431] width 242 height 491
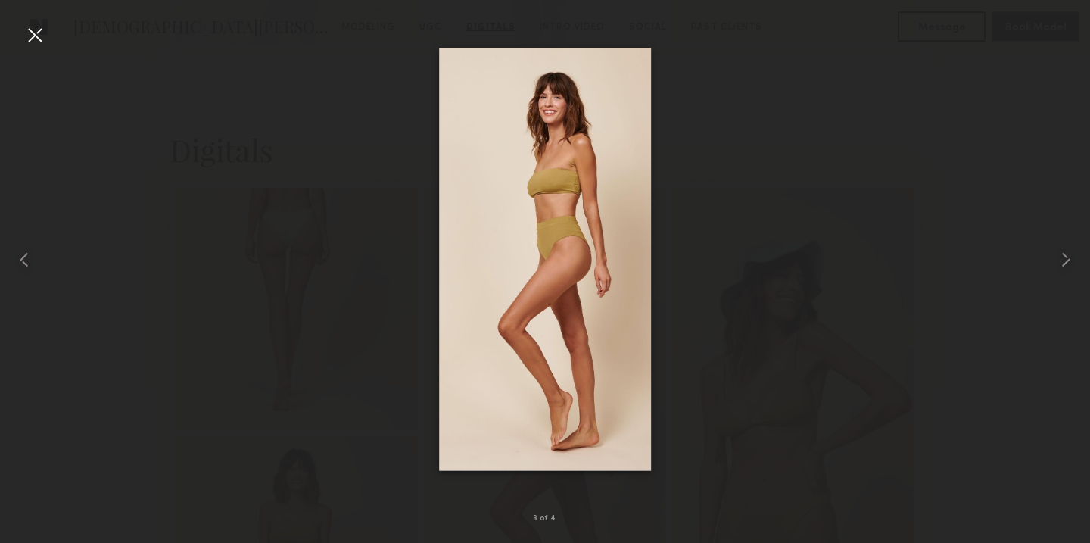
click at [31, 36] on div at bounding box center [35, 35] width 24 height 24
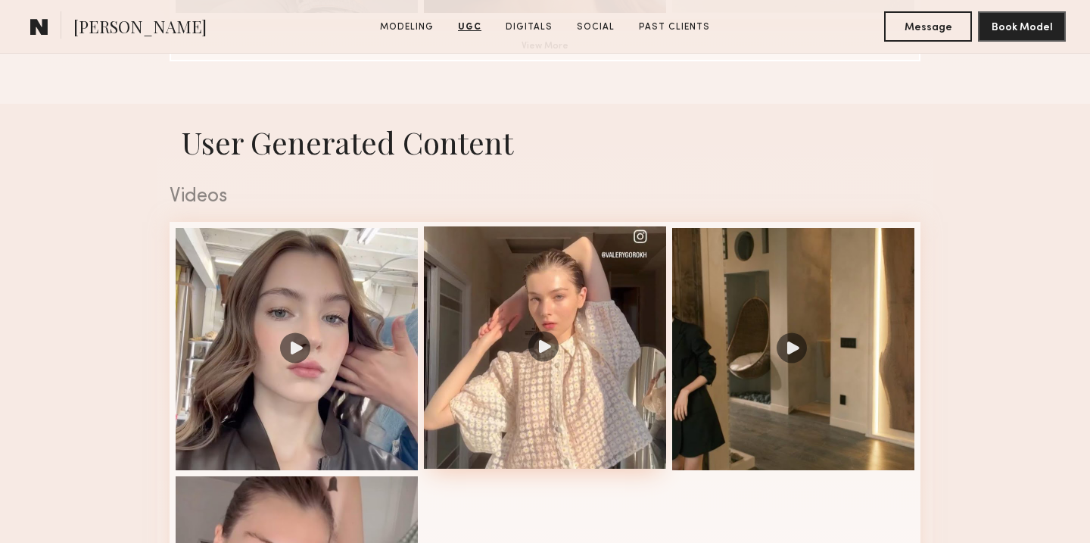
scroll to position [1438, 0]
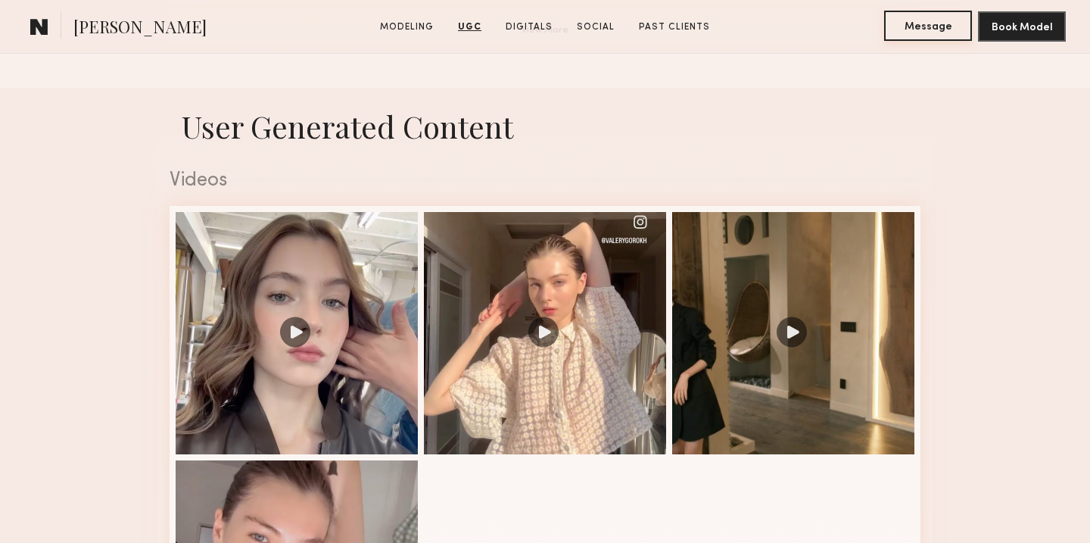
click at [899, 23] on button "Message" at bounding box center [928, 26] width 88 height 30
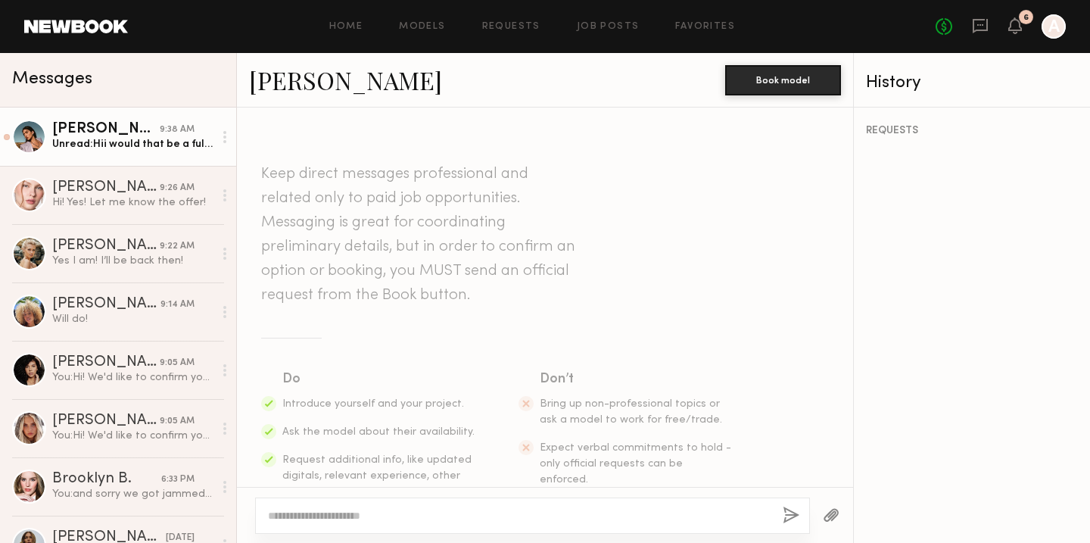
click at [157, 142] on div "Unread: Hii would that be a full day for ecommerce with 1 year digital use? If …" at bounding box center [132, 144] width 161 height 14
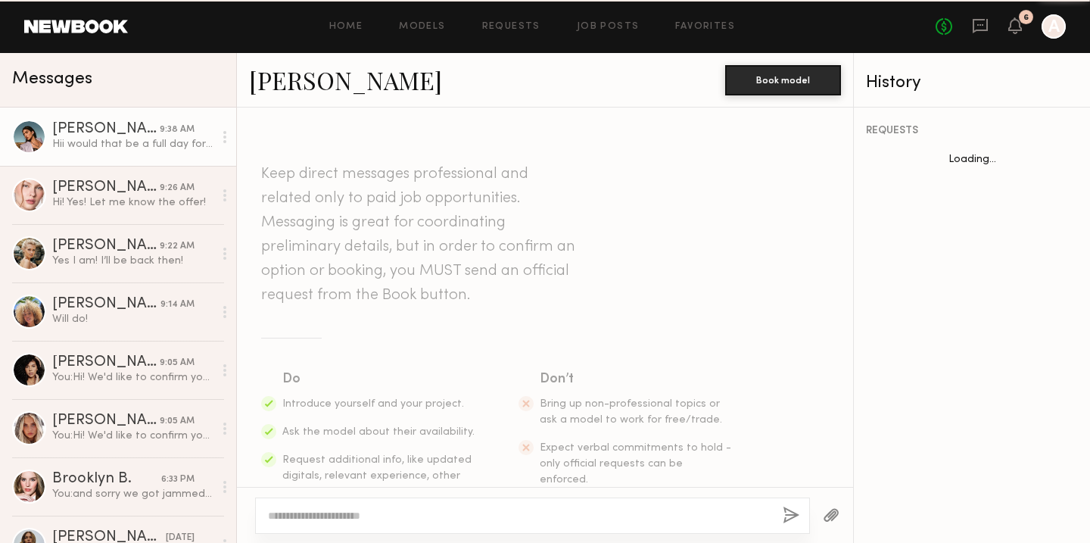
scroll to position [699, 0]
